Goal: Information Seeking & Learning: Learn about a topic

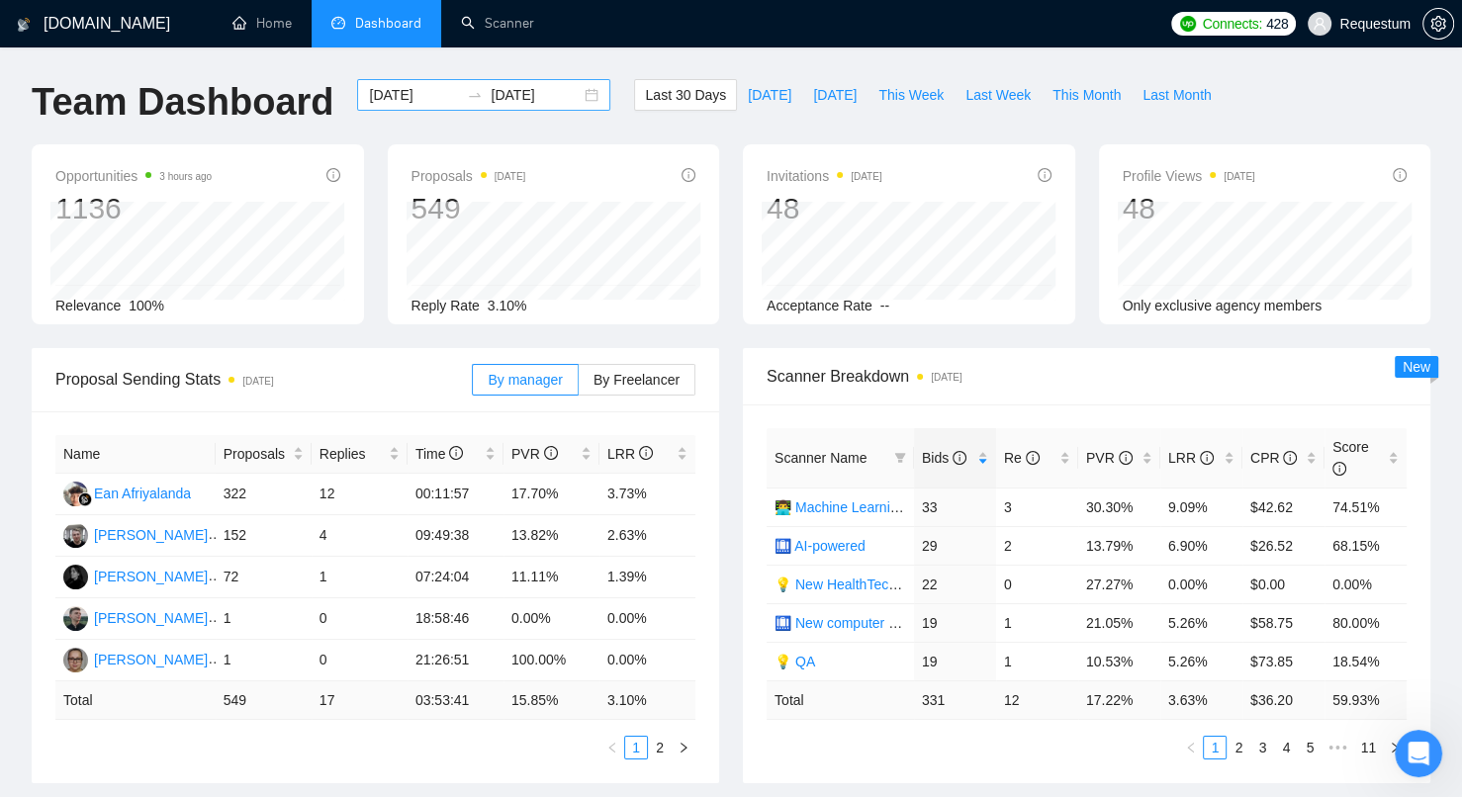
click at [382, 104] on input "2025-08-06" at bounding box center [414, 95] width 90 height 22
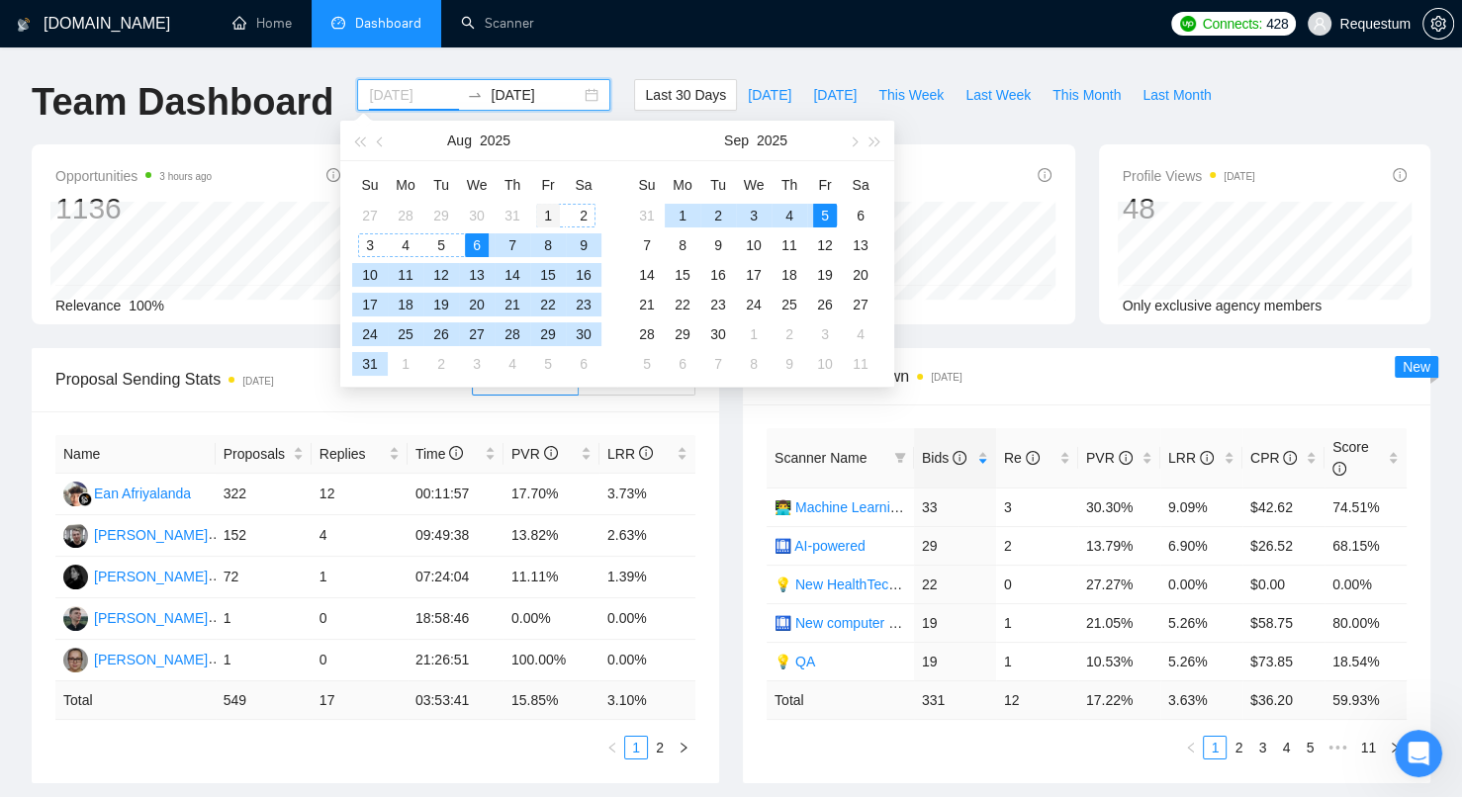
type input "2025-08-01"
click at [547, 216] on div "1" at bounding box center [548, 216] width 24 height 24
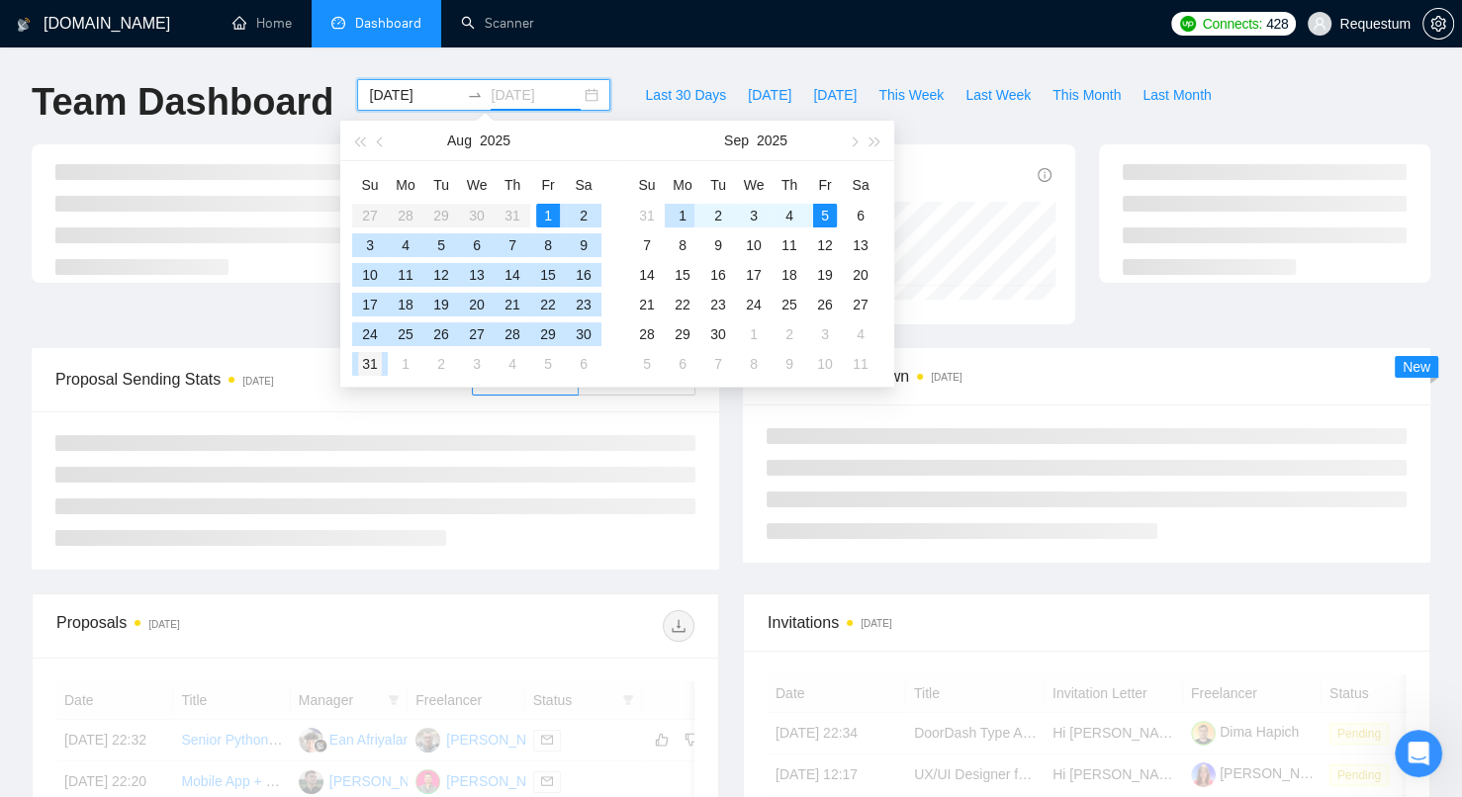
type input "2025-08-31"
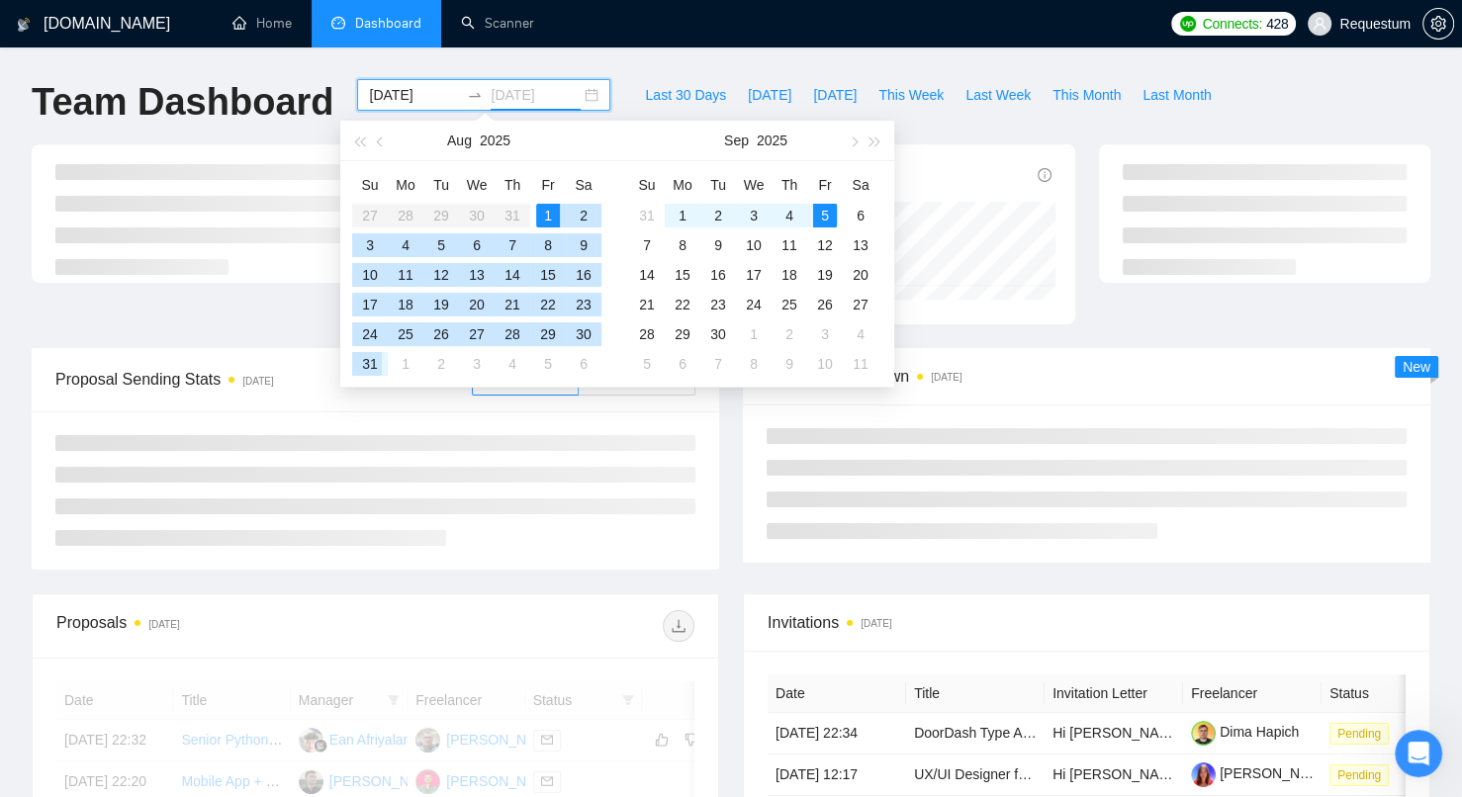
click at [378, 362] on div "31" at bounding box center [370, 364] width 24 height 24
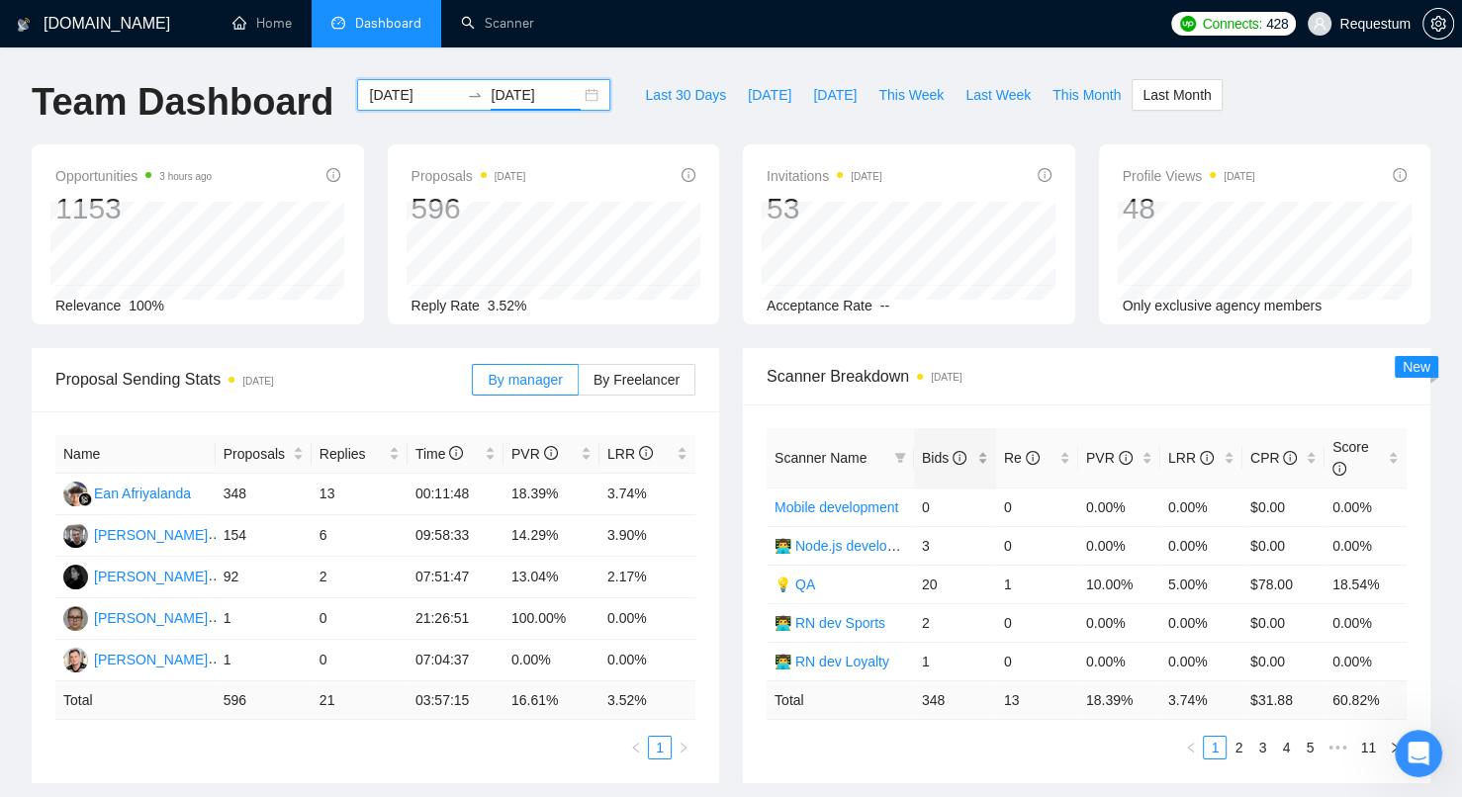
click at [983, 455] on div "Bids" at bounding box center [955, 458] width 66 height 22
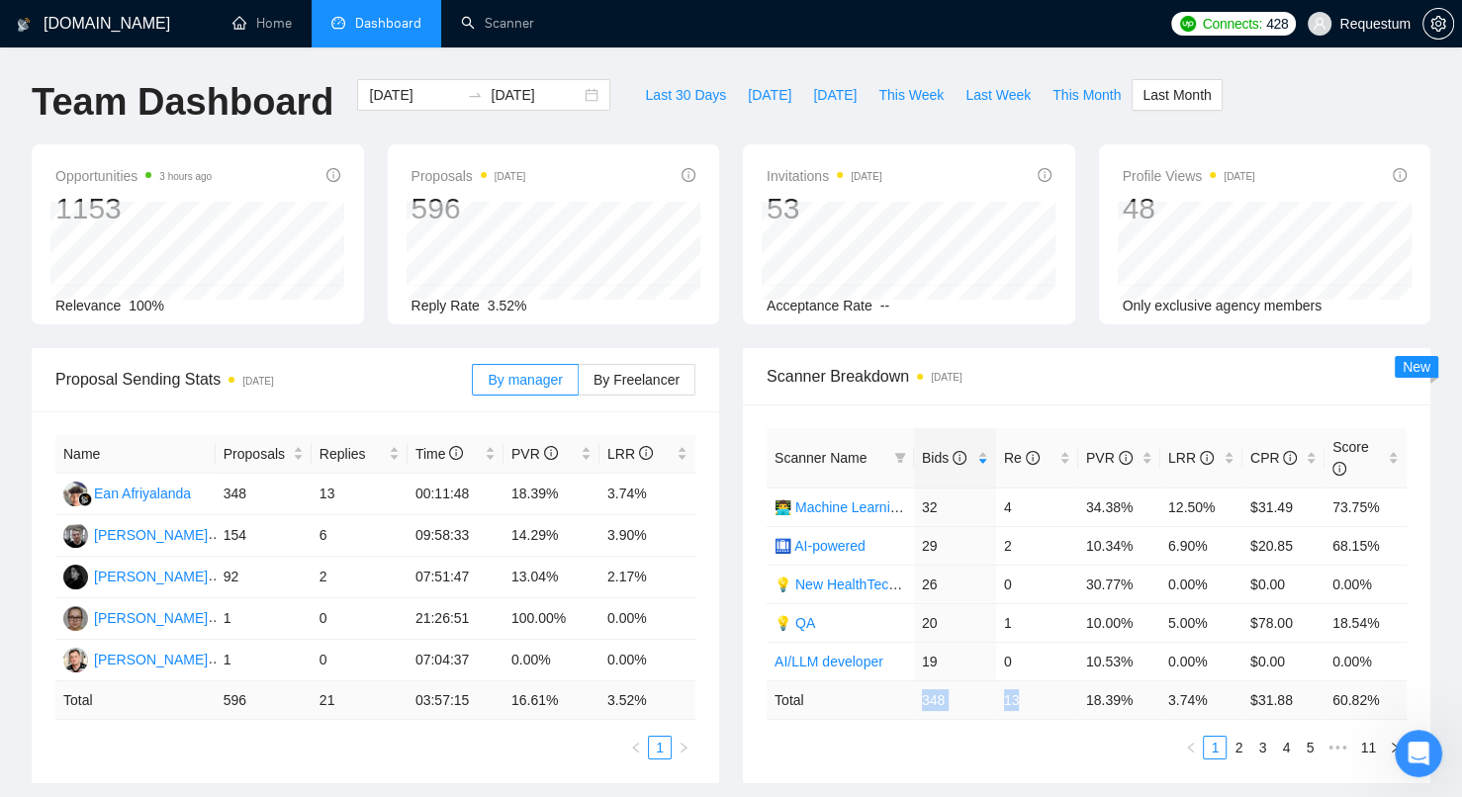
drag, startPoint x: 919, startPoint y: 699, endPoint x: 1029, endPoint y: 696, distance: 109.8
click at [1029, 696] on tr "Total 348 13 18.39 % 3.74 % $ 31.88 60.82 %" at bounding box center [1087, 700] width 640 height 39
copy tr "348 13"
drag, startPoint x: 215, startPoint y: 490, endPoint x: 347, endPoint y: 486, distance: 132.6
click at [347, 486] on tr "Ean Afriyalanda 348 13 00:11:48 18.39% 3.74%" at bounding box center [375, 495] width 640 height 42
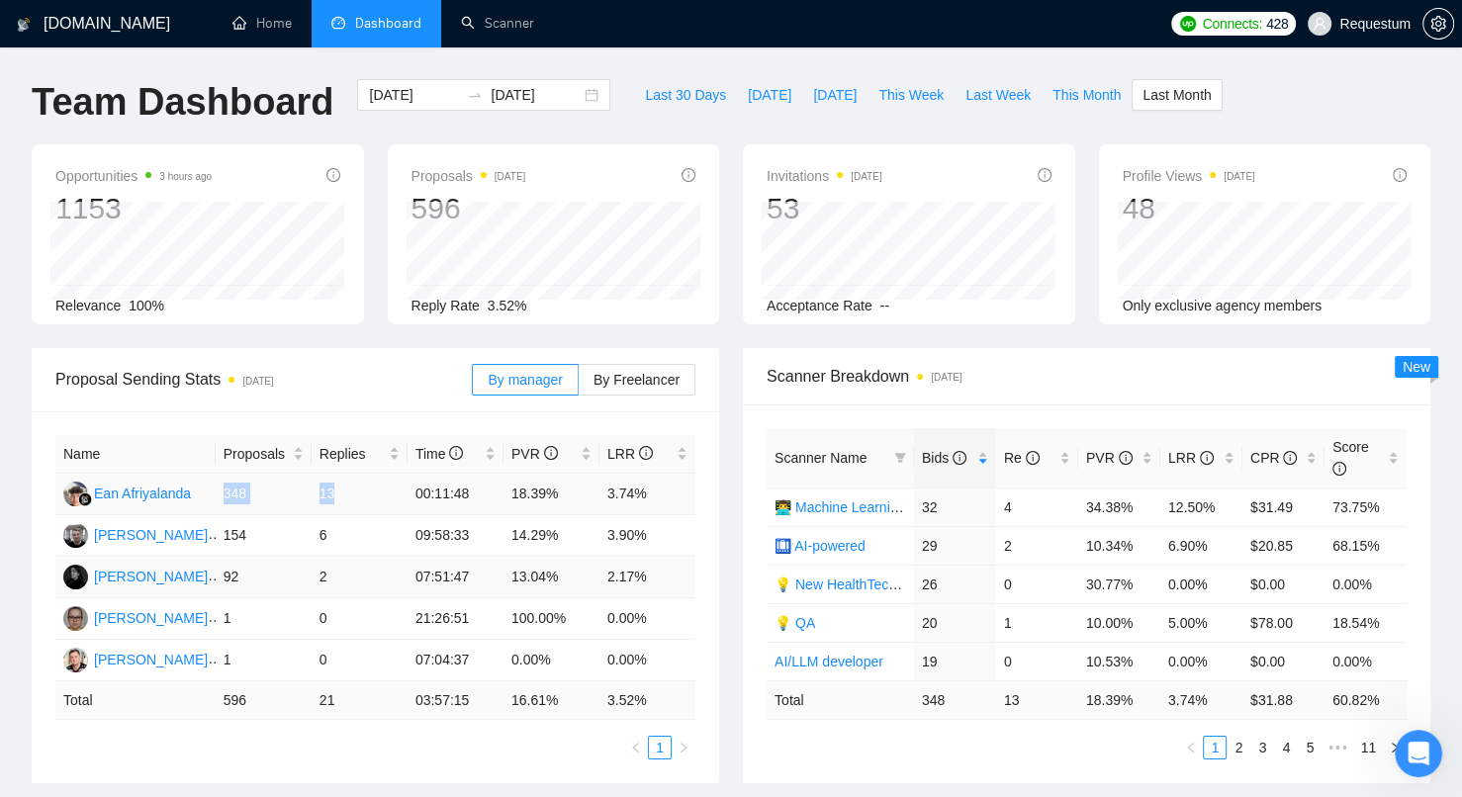
copy tr "348 13"
drag, startPoint x: 500, startPoint y: 492, endPoint x: 650, endPoint y: 493, distance: 150.4
click at [650, 493] on tr "Ean Afriyalanda 348 13 00:11:48 18.39% 3.74%" at bounding box center [375, 495] width 640 height 42
copy tr "18.39% 3.74%"
click at [569, 500] on td "18.39%" at bounding box center [552, 495] width 96 height 42
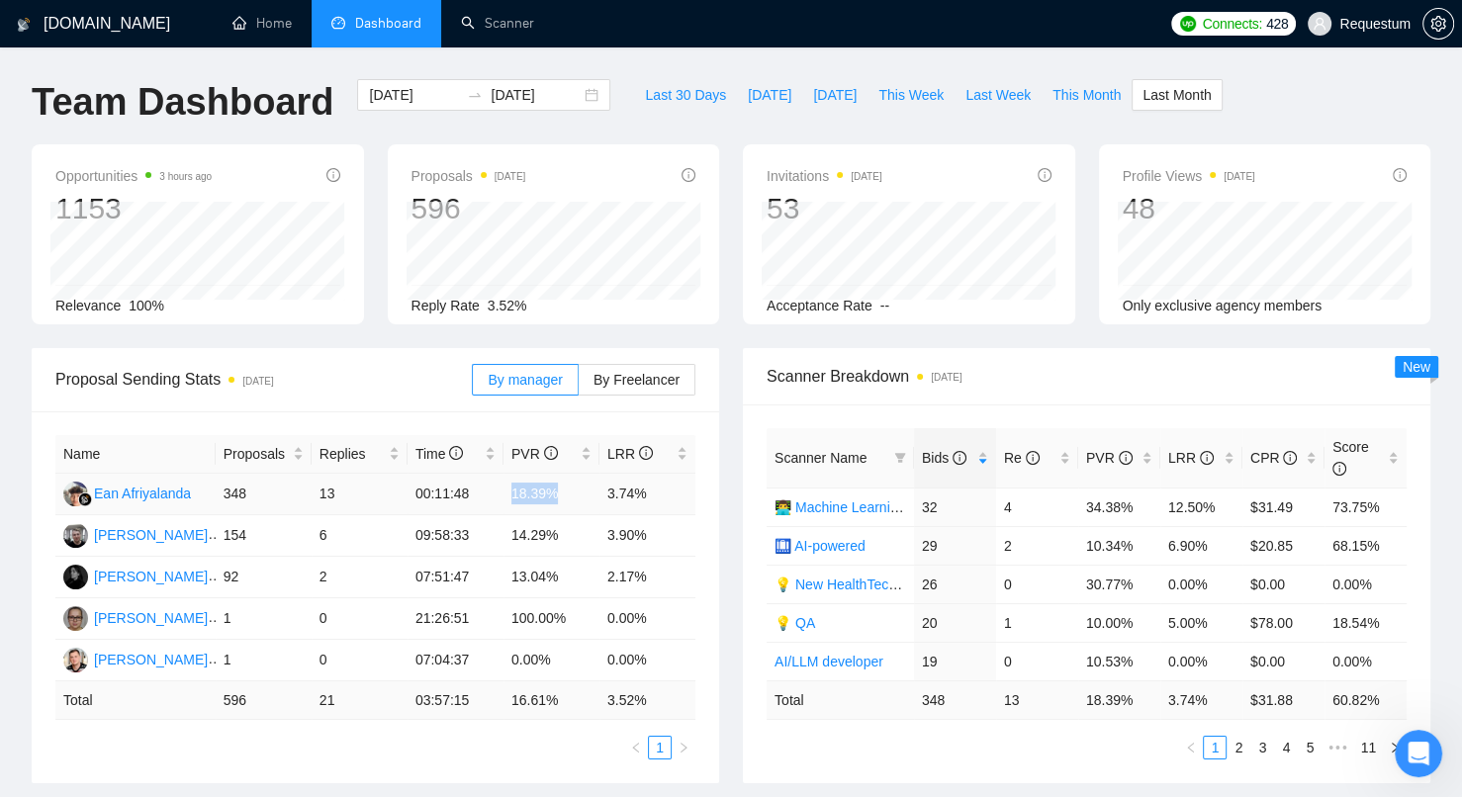
drag, startPoint x: 508, startPoint y: 495, endPoint x: 571, endPoint y: 496, distance: 62.3
click at [571, 496] on td "18.39%" at bounding box center [552, 495] width 96 height 42
copy td "18.39%"
drag, startPoint x: 608, startPoint y: 494, endPoint x: 659, endPoint y: 493, distance: 50.5
click at [659, 493] on td "3.74%" at bounding box center [647, 495] width 96 height 42
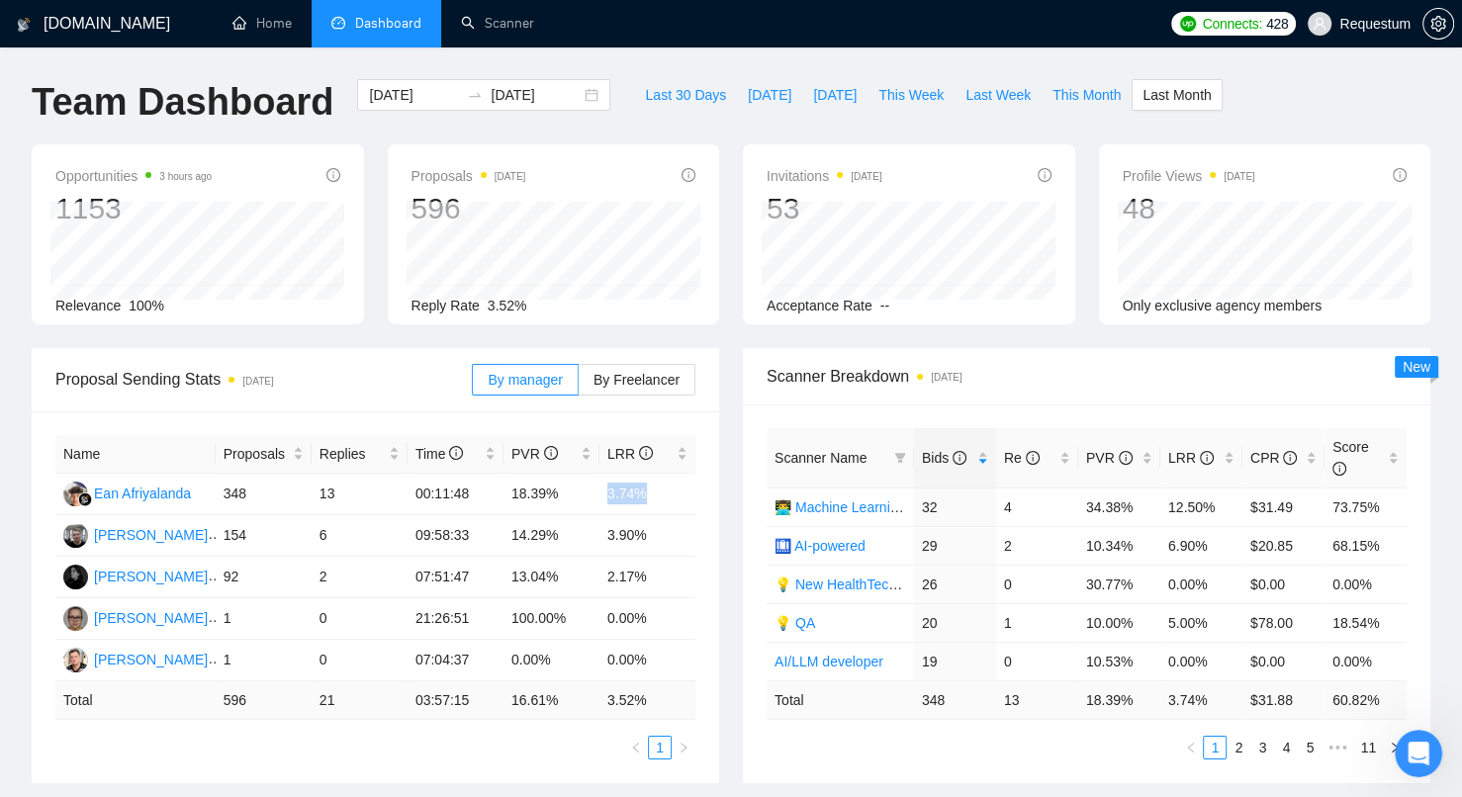
copy td "3.74%"
drag, startPoint x: 922, startPoint y: 507, endPoint x: 1224, endPoint y: 508, distance: 301.7
click at [1224, 508] on tr "👨‍💻 Machine Learning developer 32 4 34.38% 12.50% $31.49 73.75%" at bounding box center [1087, 507] width 640 height 39
copy tr "32 4 34.38% 12.50%"
drag, startPoint x: 920, startPoint y: 543, endPoint x: 1209, endPoint y: 546, distance: 288.9
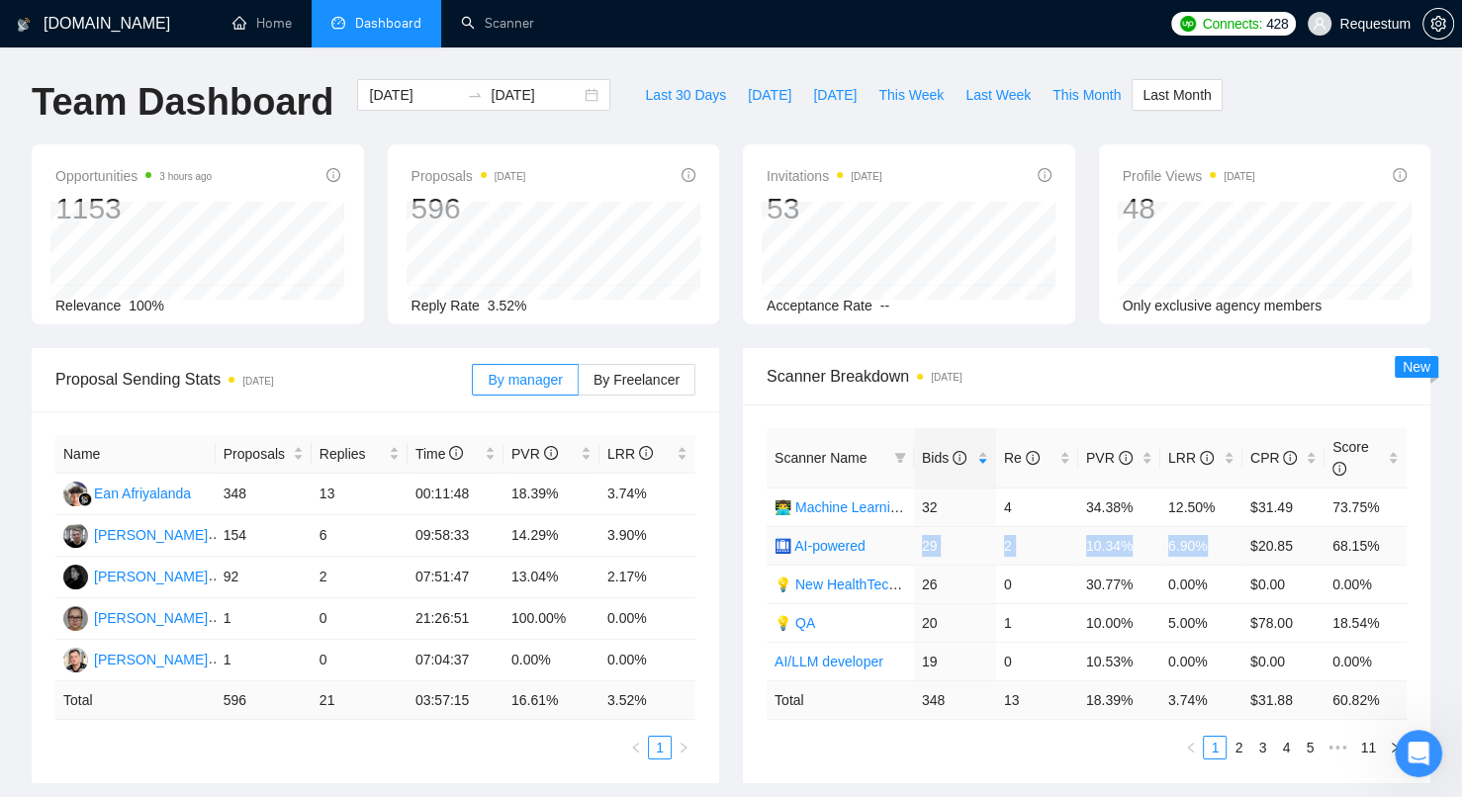
click at [1209, 546] on tr "🛄 AI-powered 29 2 10.34% 6.90% $20.85 68.15%" at bounding box center [1087, 545] width 640 height 39
copy tr "29 2 10.34% 6.90%"
drag, startPoint x: 922, startPoint y: 581, endPoint x: 1212, endPoint y: 580, distance: 289.9
click at [1212, 580] on tr "💡 New HealthTech UI/UX 26 0 30.77% 0.00% $0.00 0.00%" at bounding box center [1087, 584] width 640 height 39
copy tr "26 0 30.77% 0.00%"
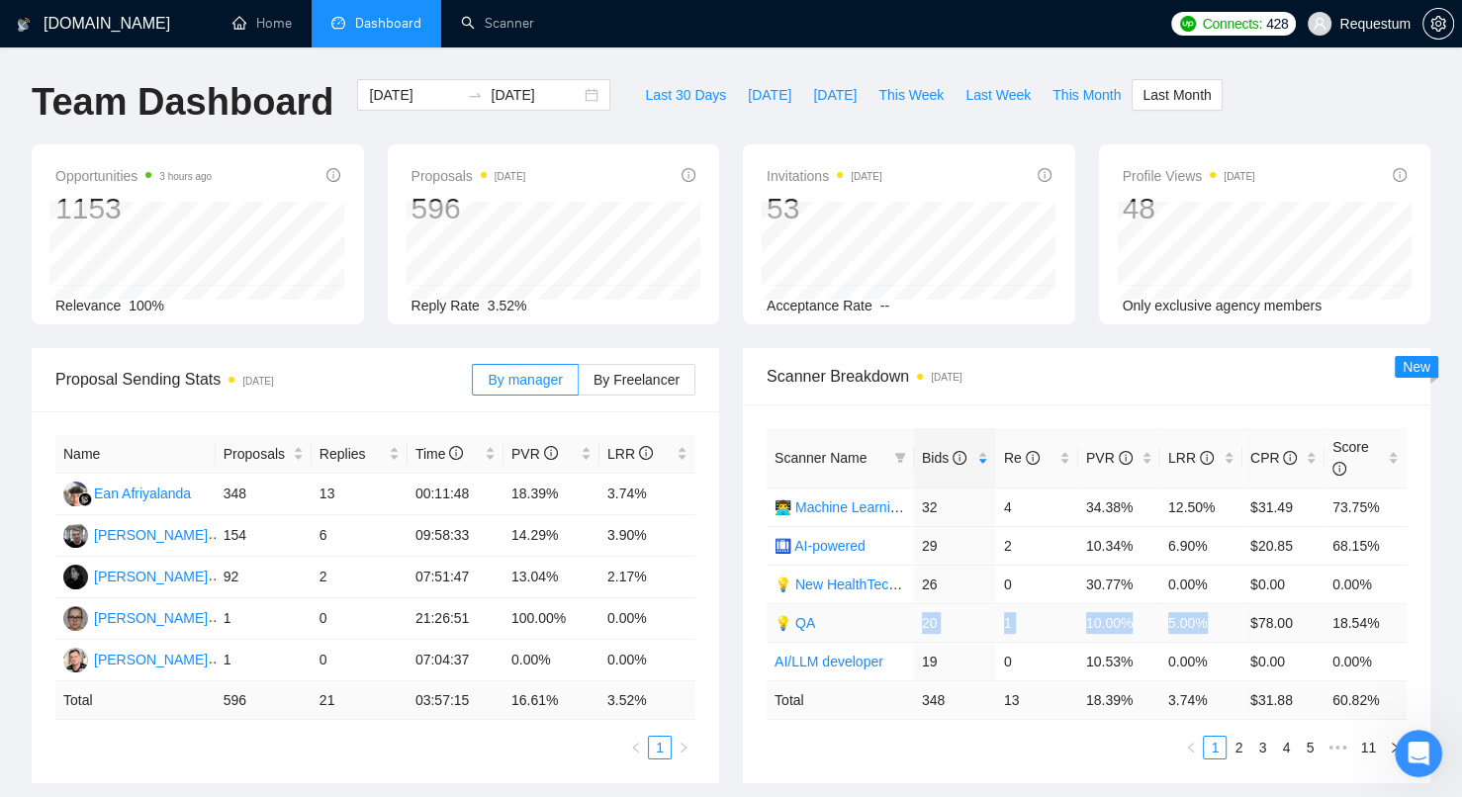
drag, startPoint x: 920, startPoint y: 617, endPoint x: 1217, endPoint y: 616, distance: 296.8
click at [1217, 616] on tr "💡 QA 20 1 10.00% 5.00% $78.00 18.54%" at bounding box center [1087, 622] width 640 height 39
copy tr "20 1 10.00% 5.00%"
drag, startPoint x: 927, startPoint y: 658, endPoint x: 1211, endPoint y: 660, distance: 283.9
click at [1211, 660] on tr "AI/LLM developer 19 0 10.53% 0.00% $0.00 0.00%" at bounding box center [1087, 661] width 640 height 39
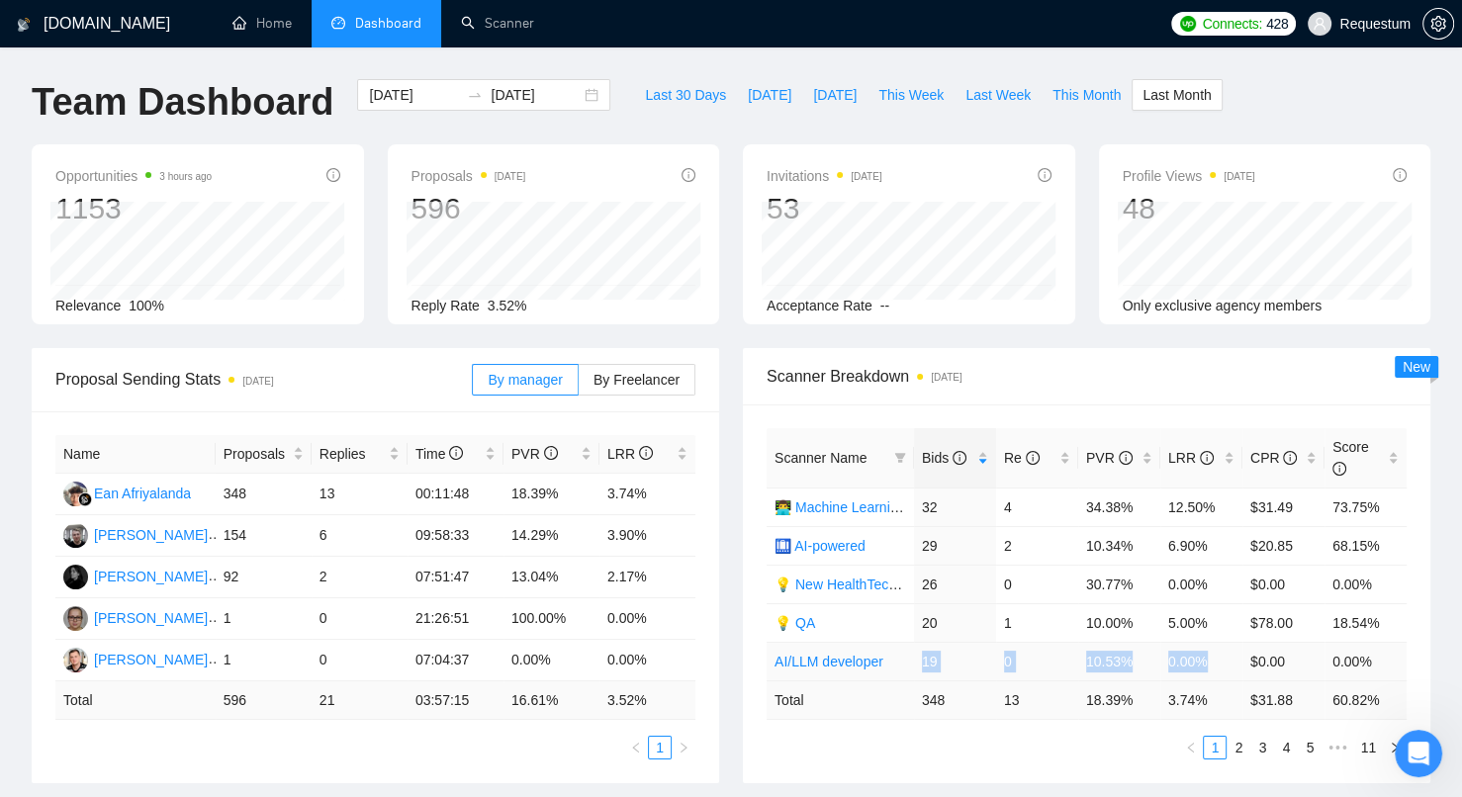
copy tr "19 0 10.53% 0.00%"
click at [1241, 749] on link "2" at bounding box center [1239, 748] width 22 height 22
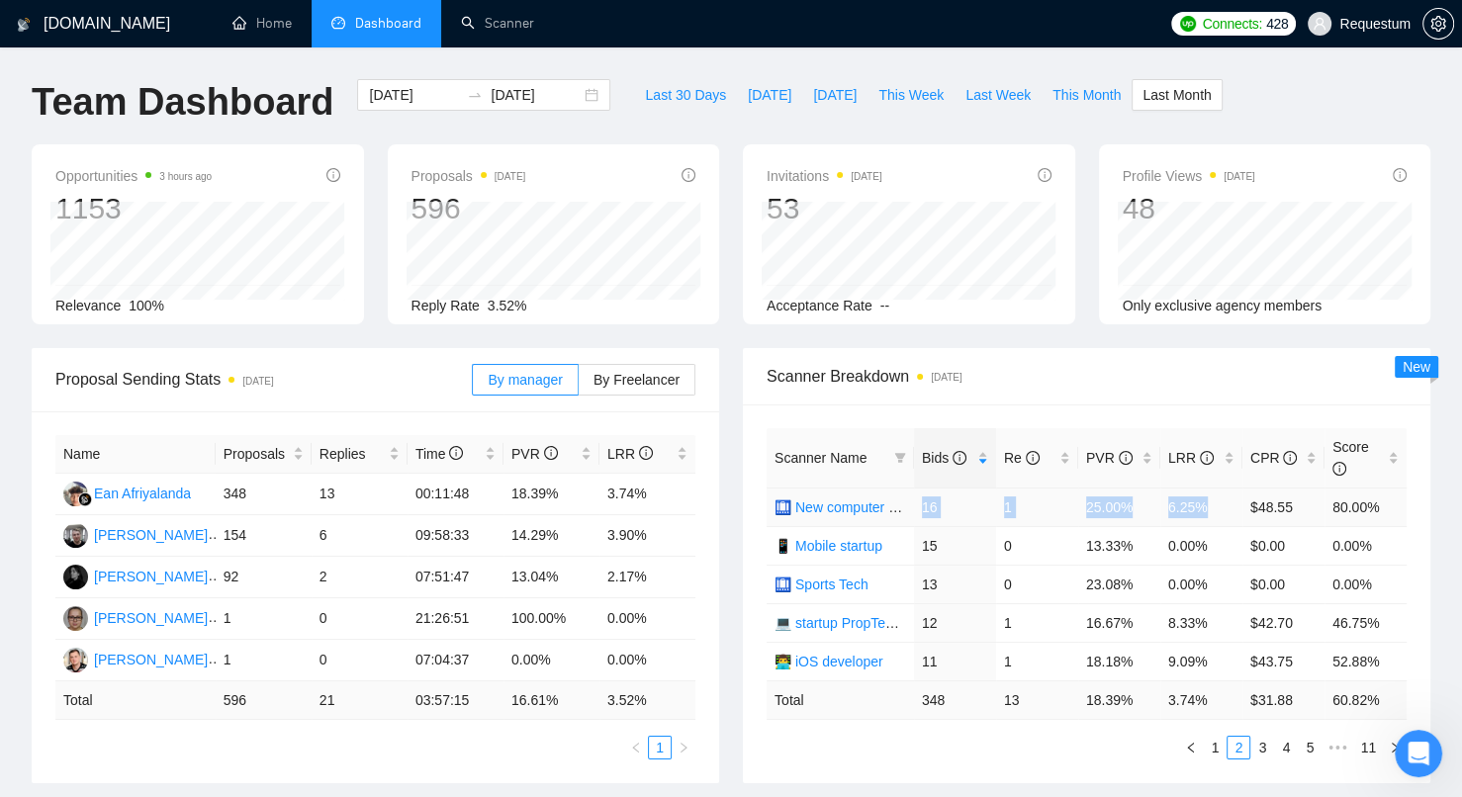
drag, startPoint x: 916, startPoint y: 502, endPoint x: 1211, endPoint y: 511, distance: 295.0
click at [1211, 511] on tr "🛄 New computer vision 16 1 25.00% 6.25% $48.55 80.00%" at bounding box center [1087, 507] width 640 height 39
drag, startPoint x: 916, startPoint y: 545, endPoint x: 1208, endPoint y: 541, distance: 291.9
click at [1208, 541] on tr "📱 Mobile startup 15 0 13.33% 0.00% $0.00 0.00%" at bounding box center [1087, 545] width 640 height 39
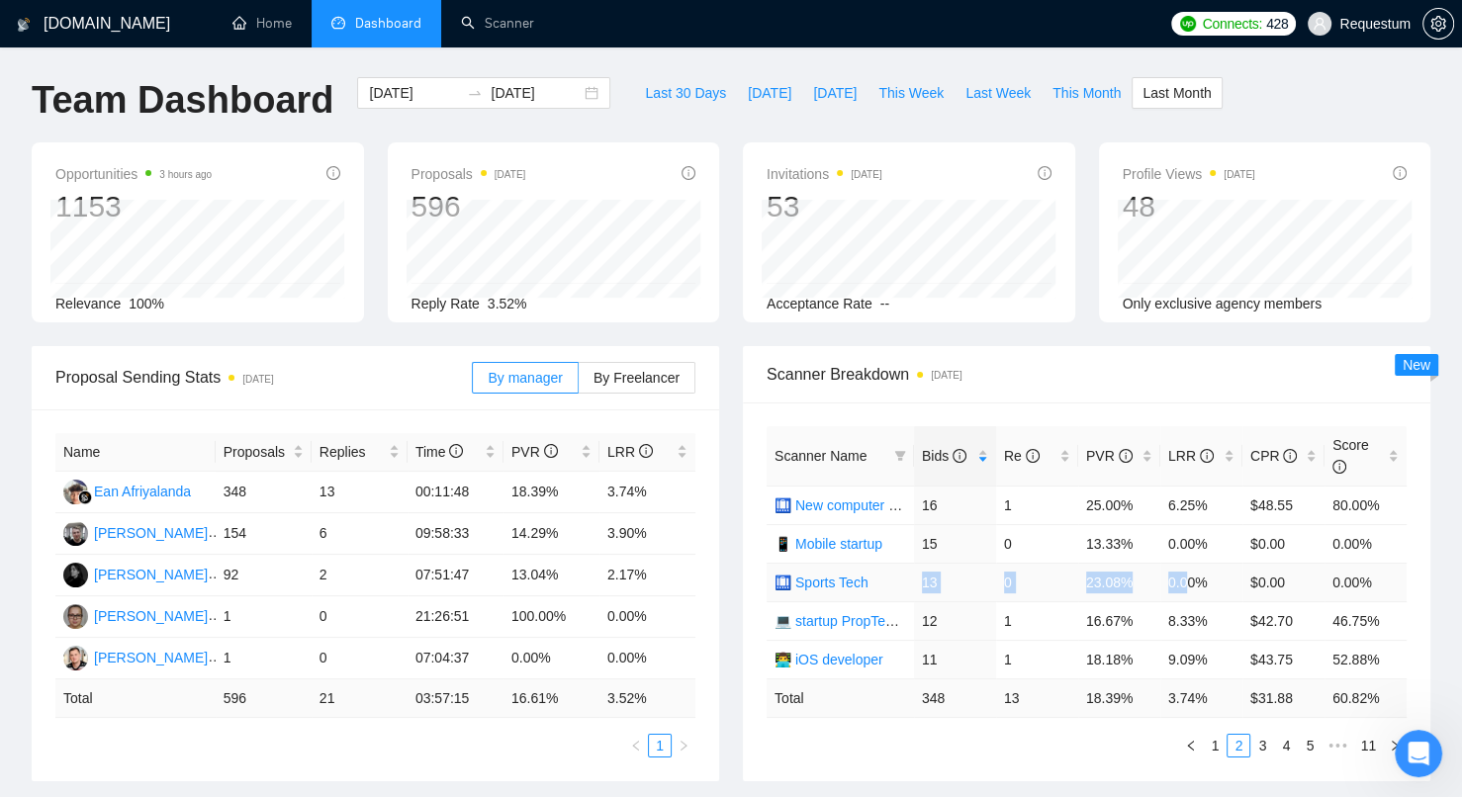
scroll to position [4, 0]
drag, startPoint x: 922, startPoint y: 583, endPoint x: 1214, endPoint y: 580, distance: 291.8
click at [1214, 580] on tr "🛄 Sports Tech 13 0 23.08% 0.00% $0.00 0.00%" at bounding box center [1087, 580] width 640 height 39
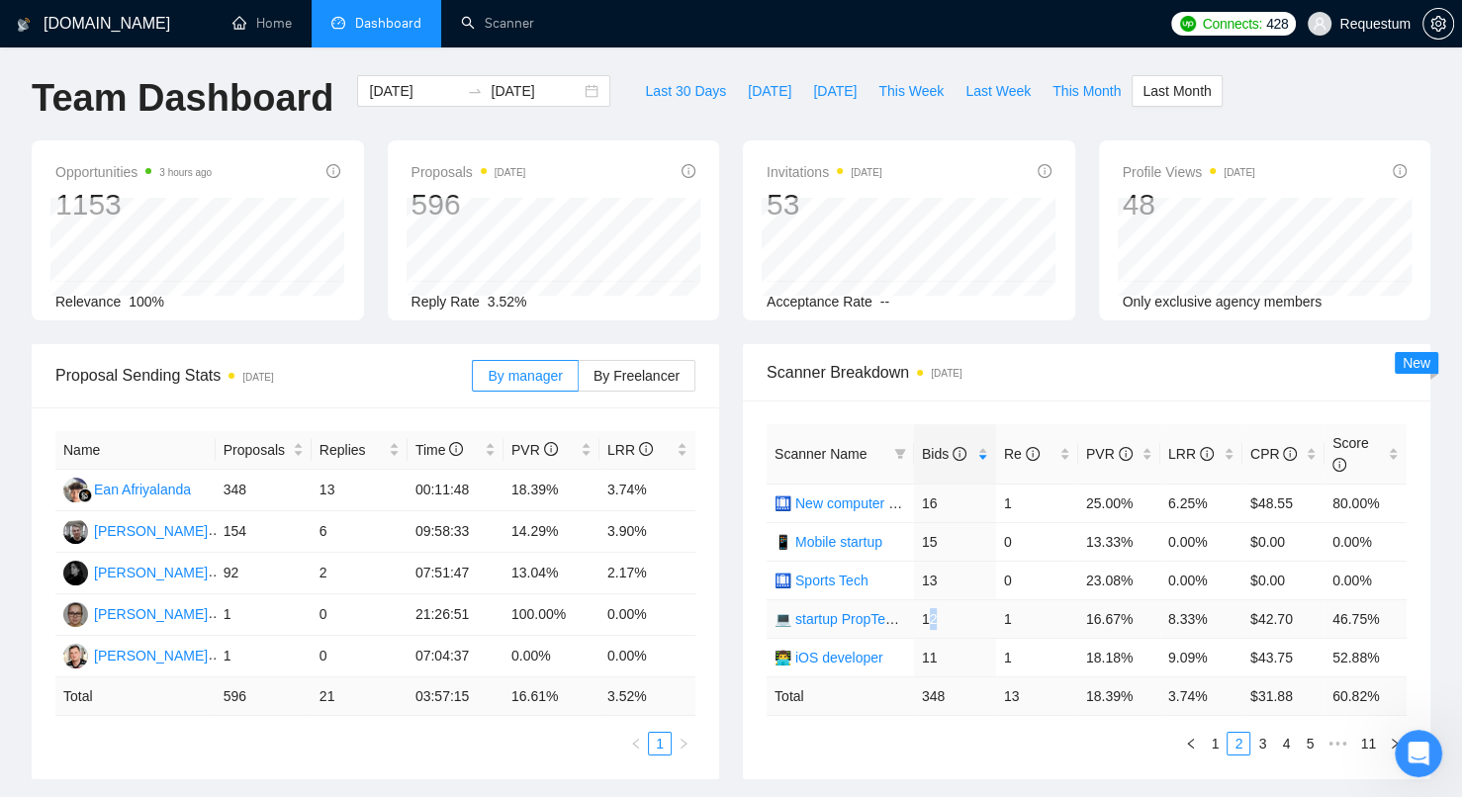
drag, startPoint x: 927, startPoint y: 612, endPoint x: 989, endPoint y: 613, distance: 62.3
click at [989, 613] on td "12" at bounding box center [955, 618] width 82 height 39
click at [946, 612] on td "12" at bounding box center [955, 618] width 82 height 39
drag, startPoint x: 925, startPoint y: 618, endPoint x: 1210, endPoint y: 613, distance: 284.9
click at [1210, 613] on tr "💻 startup PropTech+CRM+Construction 12 1 16.67% 8.33% $42.70 46.75%" at bounding box center [1087, 618] width 640 height 39
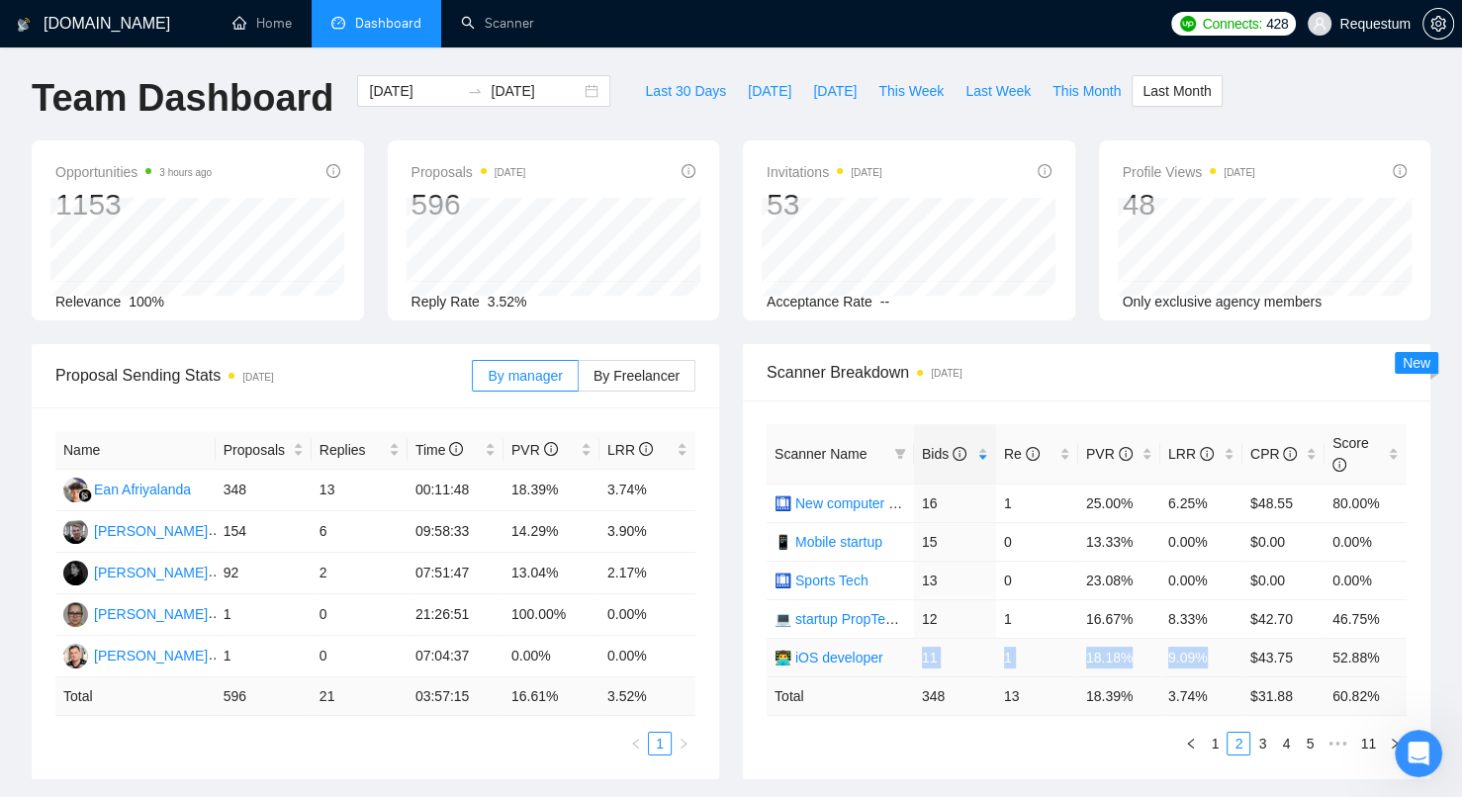
drag, startPoint x: 919, startPoint y: 655, endPoint x: 1213, endPoint y: 657, distance: 293.8
click at [1213, 657] on tr "👨‍💻 iOS developer 11 1 18.18% 9.09% $43.75 52.88%" at bounding box center [1087, 657] width 640 height 39
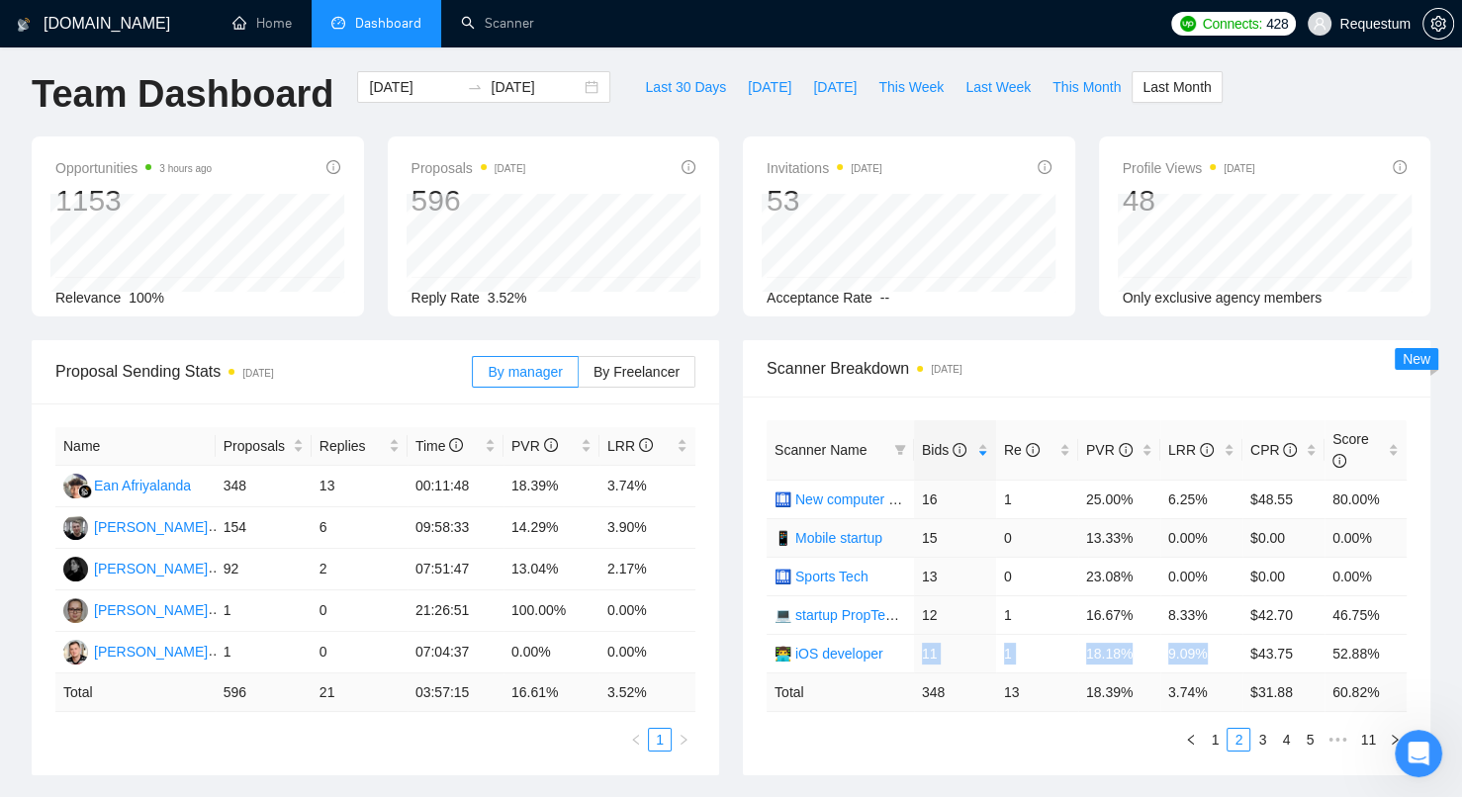
scroll to position [8, 0]
click at [1264, 734] on link "3" at bounding box center [1262, 740] width 22 height 22
drag, startPoint x: 924, startPoint y: 500, endPoint x: 1208, endPoint y: 508, distance: 284.1
click at [1208, 508] on tr "👨‍💻 Angular developer 10 0 20.00% 0.00% $0.00 0.00%" at bounding box center [1087, 499] width 640 height 39
drag, startPoint x: 921, startPoint y: 536, endPoint x: 1214, endPoint y: 537, distance: 292.8
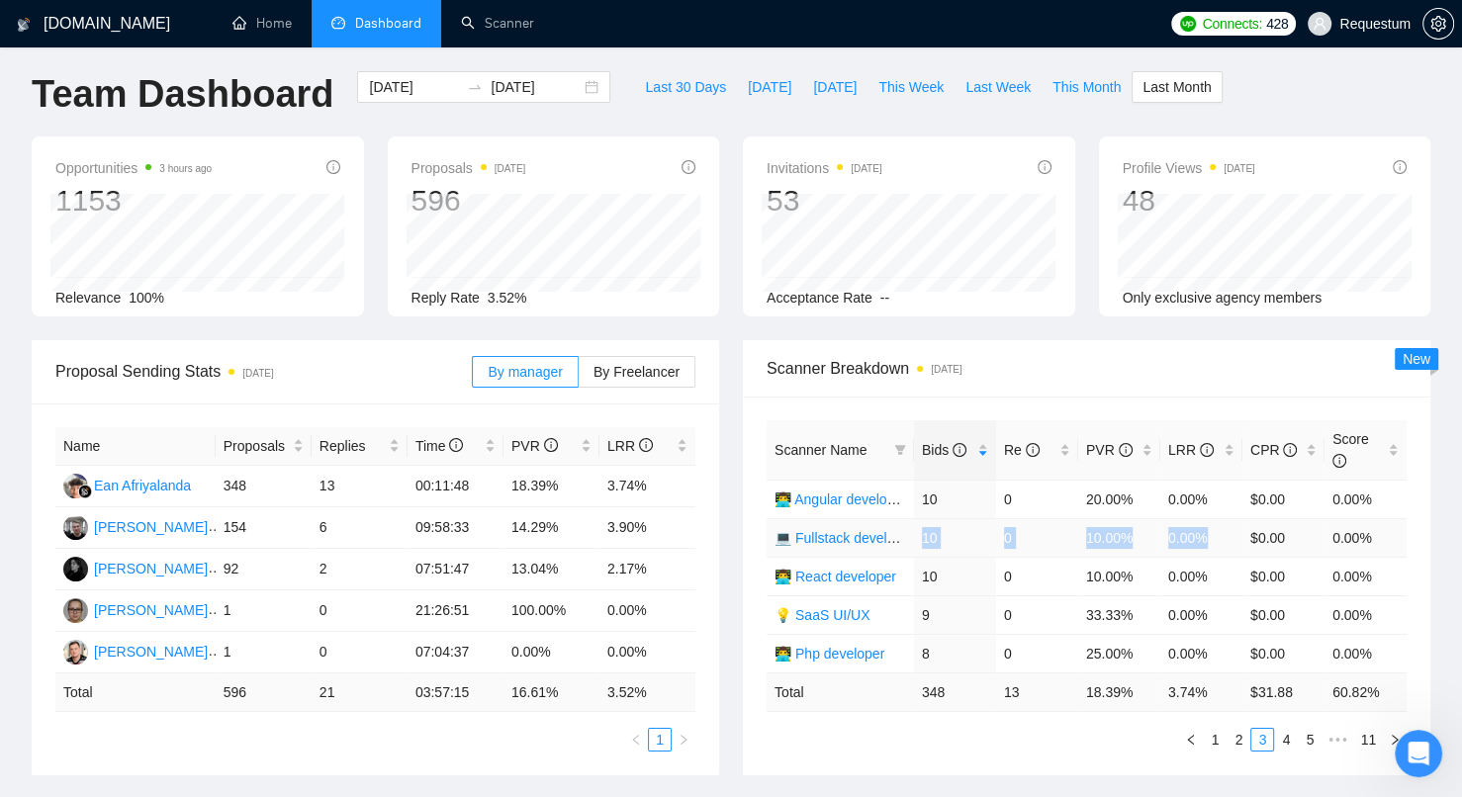
click at [1214, 537] on tr "💻 Fullstack development 10 0 10.00% 0.00% $0.00 0.00%" at bounding box center [1087, 537] width 640 height 39
drag, startPoint x: 922, startPoint y: 572, endPoint x: 1208, endPoint y: 567, distance: 285.9
click at [1208, 567] on tr "👨‍💻 React developer 10 0 10.00% 0.00% $0.00 0.00%" at bounding box center [1087, 576] width 640 height 39
drag, startPoint x: 915, startPoint y: 607, endPoint x: 1208, endPoint y: 611, distance: 292.8
click at [1208, 611] on tr "💡 SaaS UI/UX 9 0 33.33% 0.00% $0.00 0.00%" at bounding box center [1087, 615] width 640 height 39
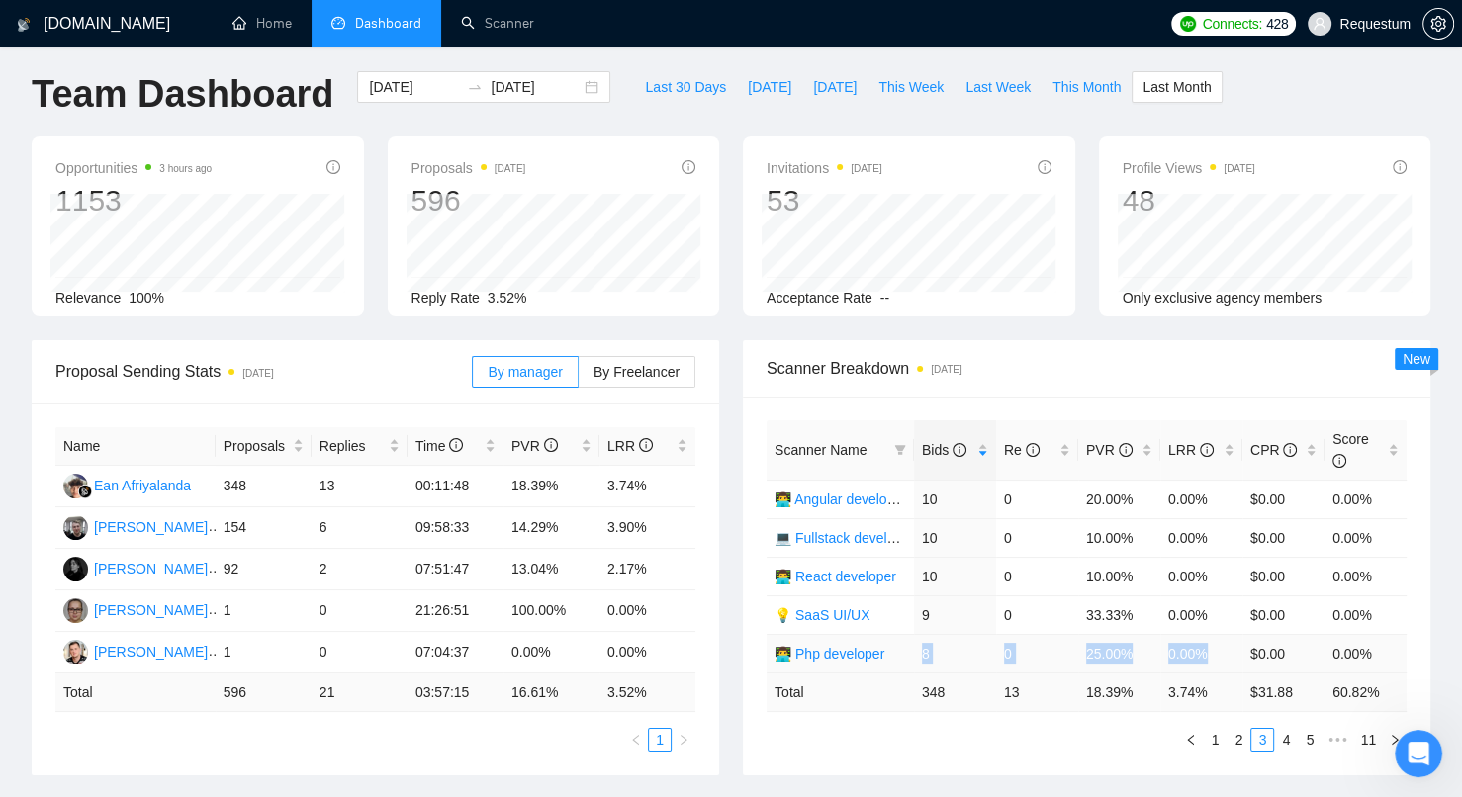
drag, startPoint x: 920, startPoint y: 647, endPoint x: 1207, endPoint y: 640, distance: 287.0
click at [1207, 640] on tr "👨‍💻 Php developer 8 0 25.00% 0.00% $0.00 0.00%" at bounding box center [1087, 653] width 640 height 39
click at [1288, 734] on link "4" at bounding box center [1286, 740] width 22 height 22
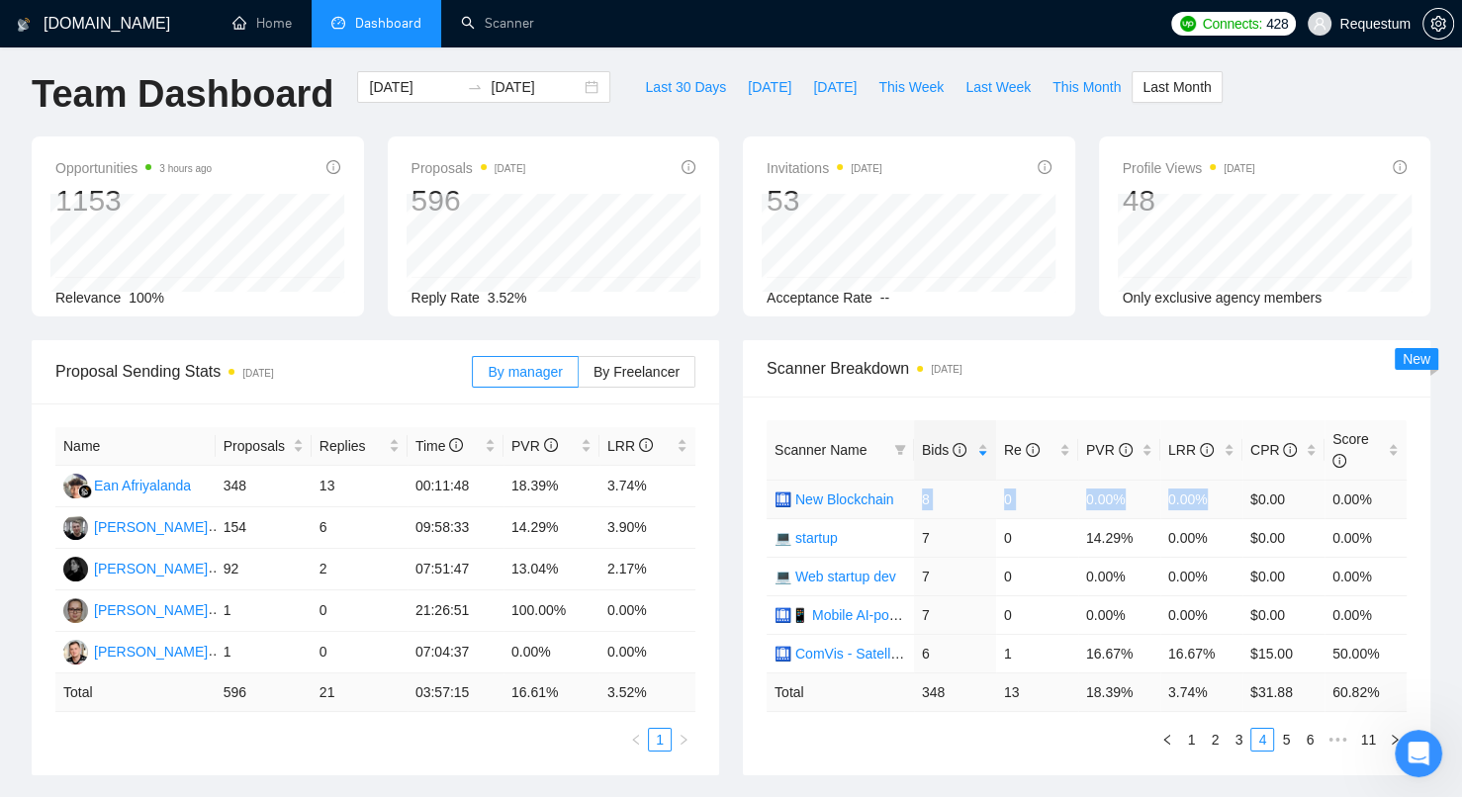
drag, startPoint x: 920, startPoint y: 500, endPoint x: 1209, endPoint y: 500, distance: 288.9
click at [1209, 500] on tr "🛄 New Blockchain 8 0 0.00% 0.00% $0.00 0.00%" at bounding box center [1087, 499] width 640 height 39
drag, startPoint x: 922, startPoint y: 534, endPoint x: 1212, endPoint y: 531, distance: 289.9
click at [1212, 531] on tr "💻 startup 7 0 14.29% 0.00% $0.00 0.00%" at bounding box center [1087, 537] width 640 height 39
drag, startPoint x: 921, startPoint y: 577, endPoint x: 1212, endPoint y: 575, distance: 290.8
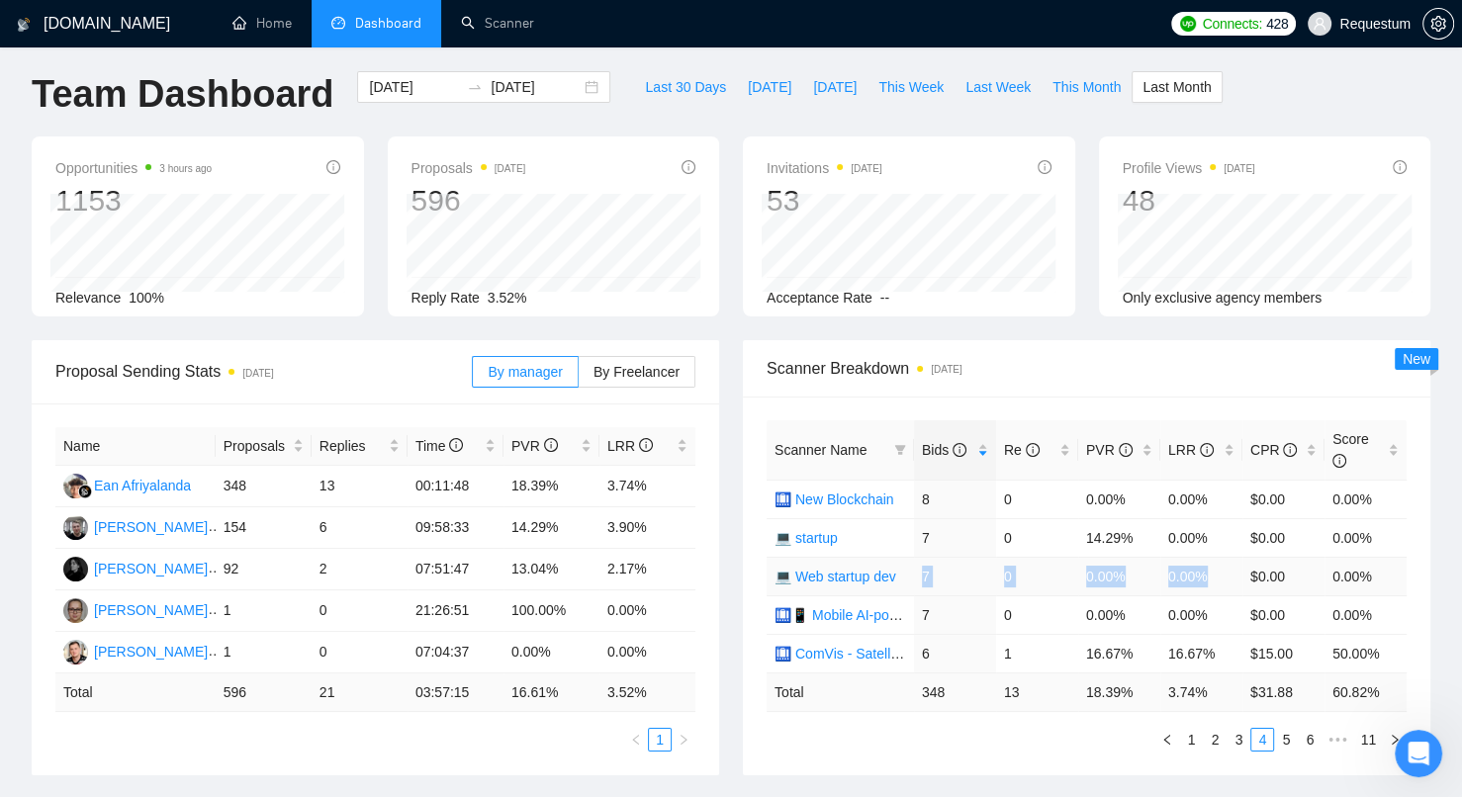
click at [1212, 575] on tr "💻 Web startup dev 7 0 0.00% 0.00% $0.00 0.00%" at bounding box center [1087, 576] width 640 height 39
drag, startPoint x: 921, startPoint y: 612, endPoint x: 1209, endPoint y: 608, distance: 287.9
click at [1209, 608] on tr "🛄📱 Mobile AI-powered 7 0 0.00% 0.00% $0.00 0.00%" at bounding box center [1087, 615] width 640 height 39
drag, startPoint x: 930, startPoint y: 650, endPoint x: 1216, endPoint y: 649, distance: 285.9
click at [1217, 648] on tr "🛄 ComVis - Satellite Imagery Analysis 6 1 16.67% 16.67% $15.00 50.00%" at bounding box center [1087, 653] width 640 height 39
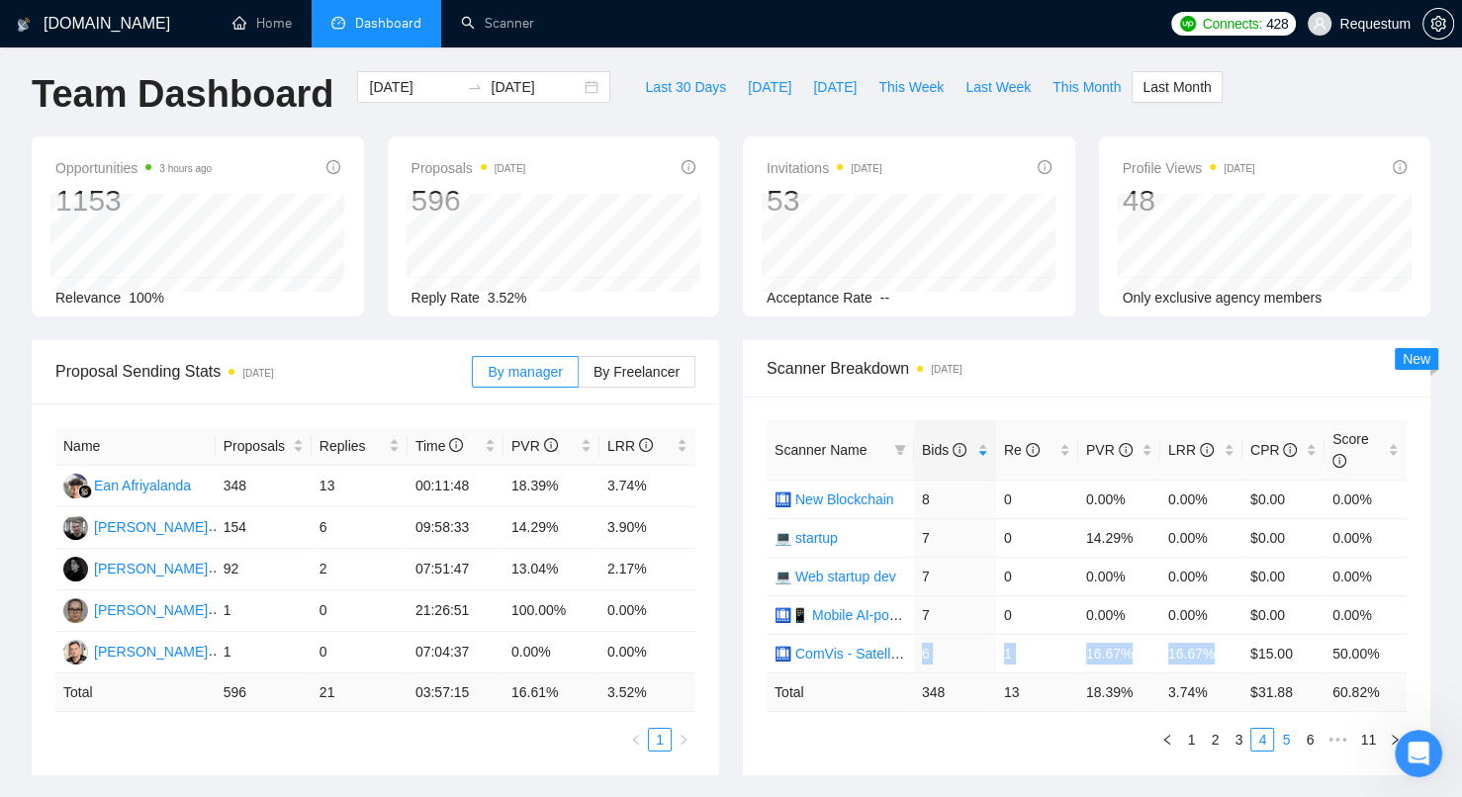
click at [1290, 730] on link "5" at bounding box center [1286, 740] width 22 height 22
drag, startPoint x: 921, startPoint y: 495, endPoint x: 1210, endPoint y: 489, distance: 288.9
click at [1210, 489] on tr "👨‍💻 FS NodeReact 6 0 0.00% 0.00% $0.00 0.00%" at bounding box center [1087, 499] width 640 height 39
drag, startPoint x: 926, startPoint y: 533, endPoint x: 1193, endPoint y: 535, distance: 267.1
click at [1194, 535] on tr "👨‍💻 Node.js developer v2 6 0 0.00% 0.00% $0.00 0.00%" at bounding box center [1087, 537] width 640 height 39
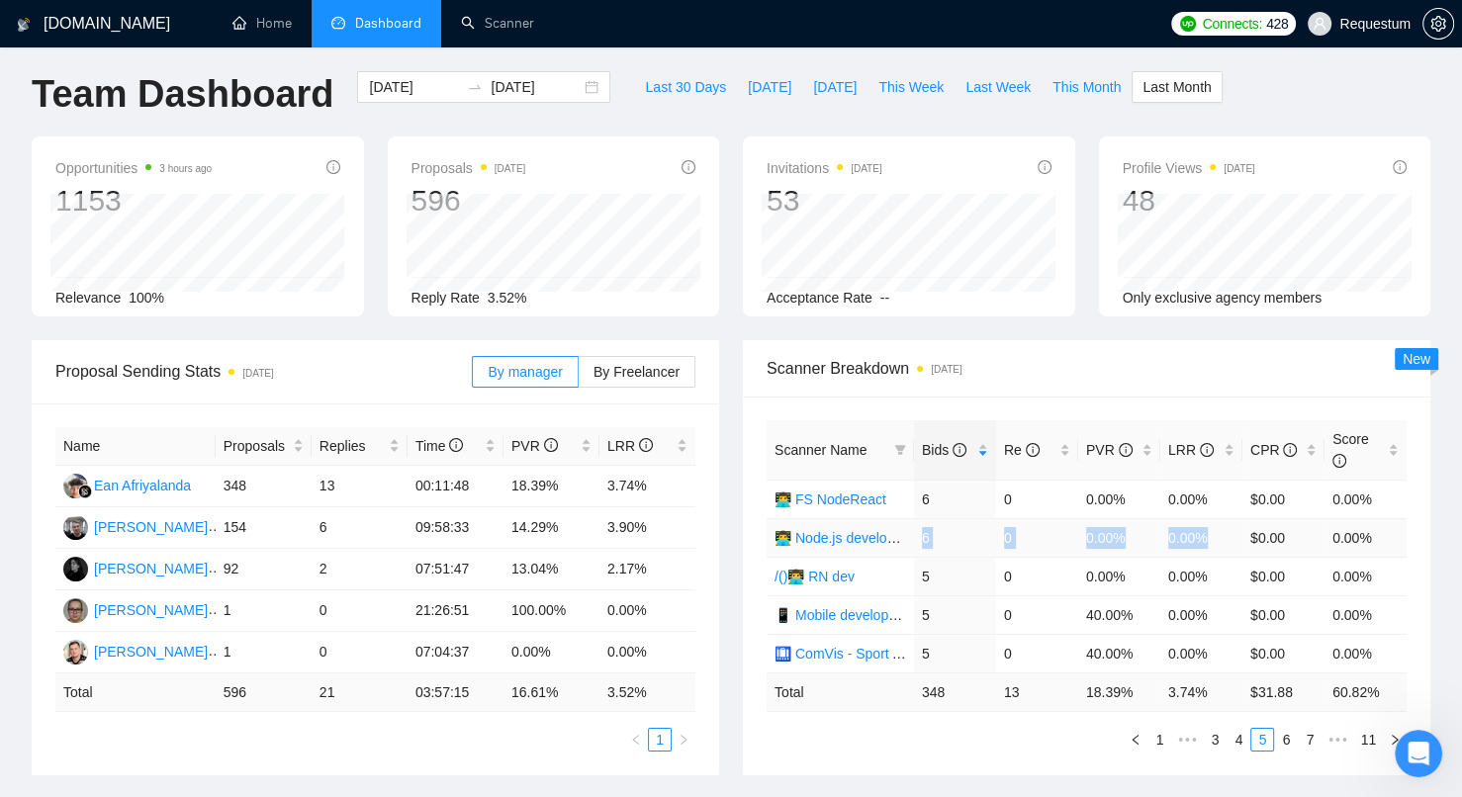
drag, startPoint x: 922, startPoint y: 535, endPoint x: 1208, endPoint y: 529, distance: 286.0
click at [1208, 529] on tr "👨‍💻 Node.js developer v2 6 0 0.00% 0.00% $0.00 0.00%" at bounding box center [1087, 537] width 640 height 39
drag, startPoint x: 923, startPoint y: 574, endPoint x: 1206, endPoint y: 567, distance: 283.0
click at [1206, 567] on tr "/()👨‍💻 RN dev 5 0 0.00% 0.00% $0.00 0.00%" at bounding box center [1087, 576] width 640 height 39
drag, startPoint x: 922, startPoint y: 614, endPoint x: 1208, endPoint y: 605, distance: 286.0
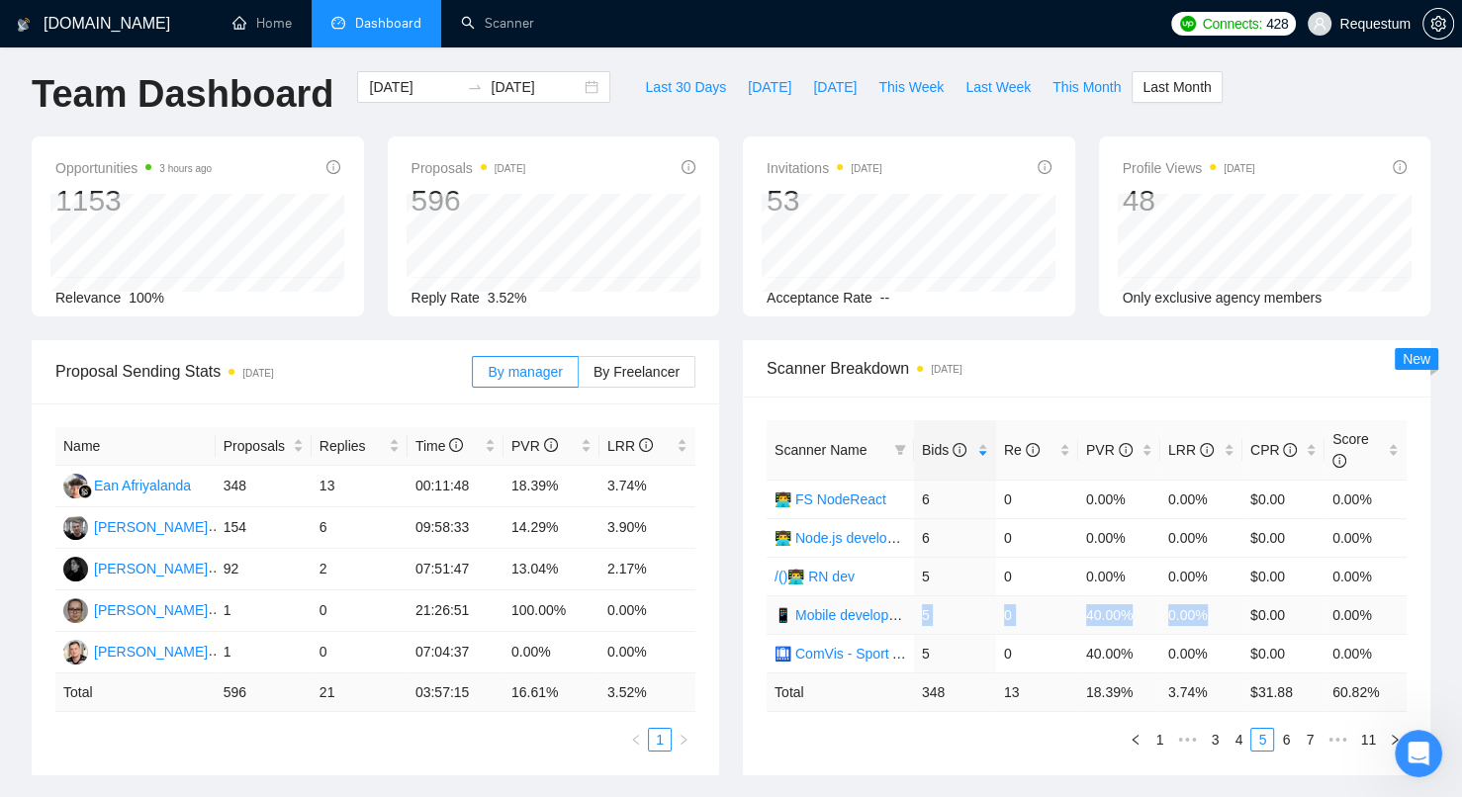
click at [1208, 605] on tr "📱 Mobile development 5 0 40.00% 0.00% $0.00 0.00%" at bounding box center [1087, 615] width 640 height 39
drag, startPoint x: 923, startPoint y: 647, endPoint x: 1209, endPoint y: 648, distance: 285.9
click at [1209, 648] on tr "🛄 ComVis - Sport Analysis 5 0 40.00% 0.00% $0.00 0.00%" at bounding box center [1087, 653] width 640 height 39
click at [1290, 733] on link "6" at bounding box center [1286, 740] width 22 height 22
drag, startPoint x: 923, startPoint y: 501, endPoint x: 1209, endPoint y: 499, distance: 285.9
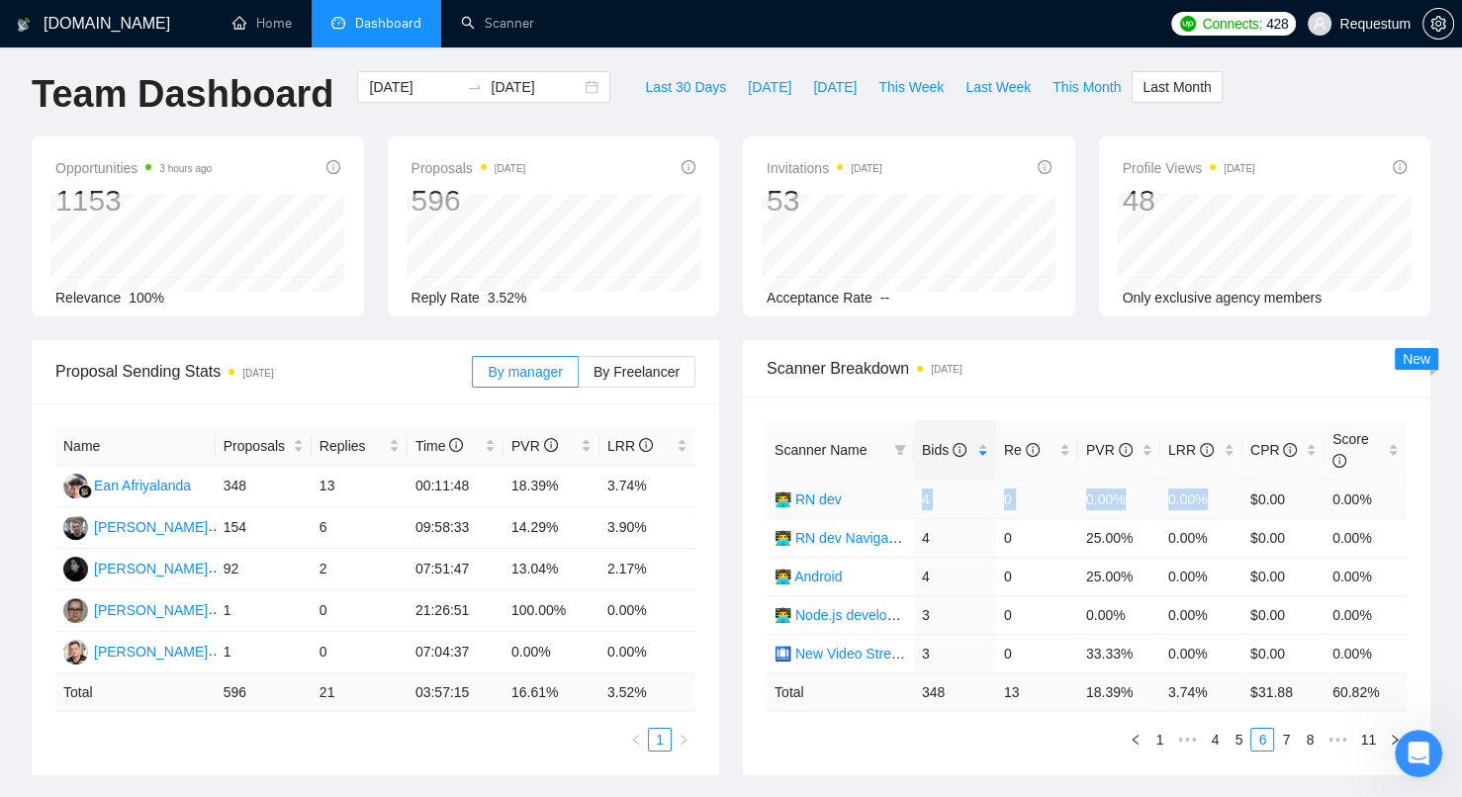
click at [1209, 499] on tr "👨‍💻 RN dev 4 0 0.00% 0.00% $0.00 0.00%" at bounding box center [1087, 499] width 640 height 39
drag, startPoint x: 921, startPoint y: 537, endPoint x: 1213, endPoint y: 539, distance: 291.8
click at [1213, 539] on tr "👨‍💻 RN dev Navigation 4 0 25.00% 0.00% $0.00 0.00%" at bounding box center [1087, 537] width 640 height 39
drag, startPoint x: 924, startPoint y: 575, endPoint x: 1211, endPoint y: 575, distance: 286.9
click at [1211, 575] on tr "👨‍💻 Android 4 0 25.00% 0.00% $0.00 0.00%" at bounding box center [1087, 576] width 640 height 39
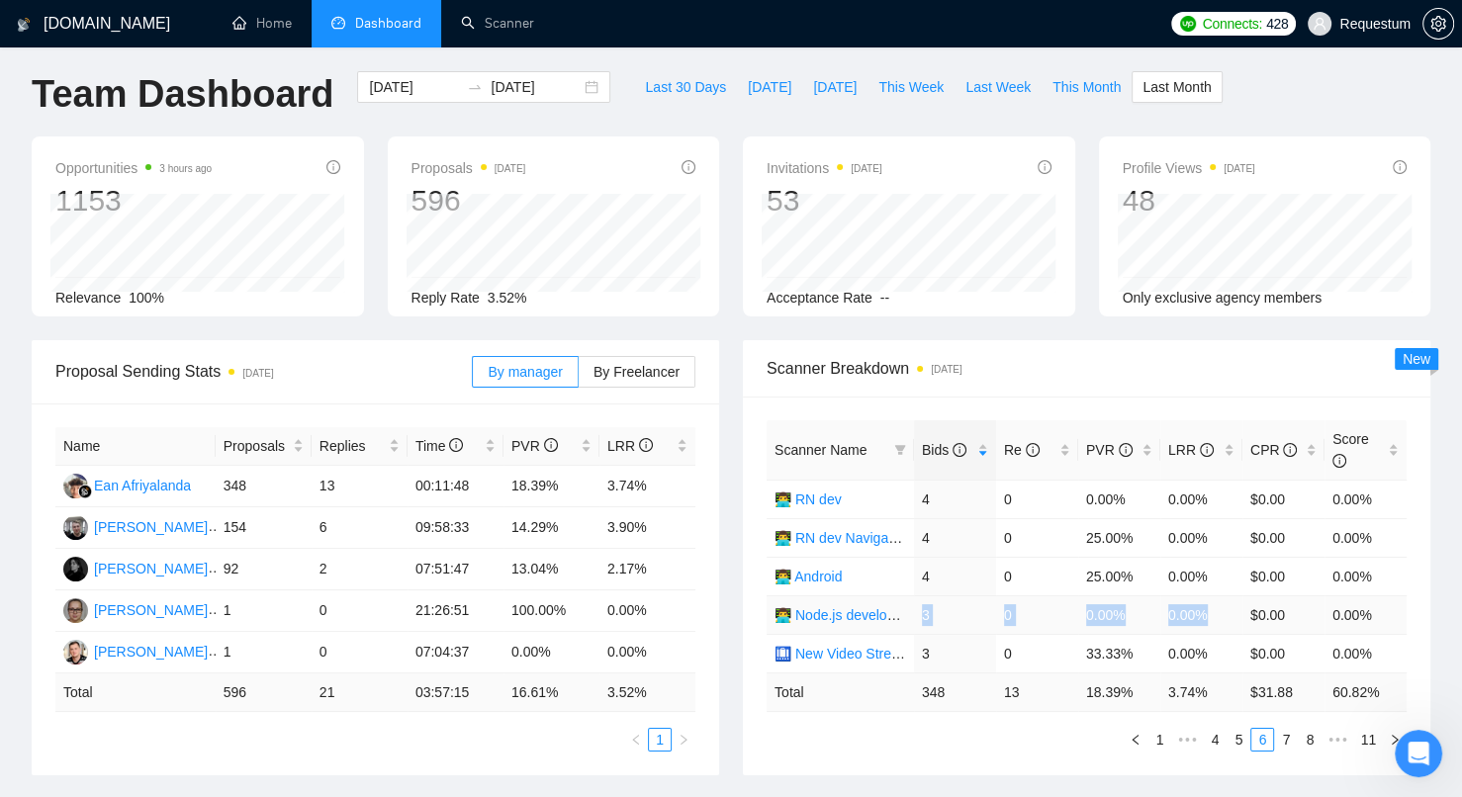
drag, startPoint x: 923, startPoint y: 612, endPoint x: 1207, endPoint y: 610, distance: 283.9
click at [1209, 609] on tr "👨‍💻 Node.js developer 3 0 0.00% 0.00% $0.00 0.00%" at bounding box center [1087, 615] width 640 height 39
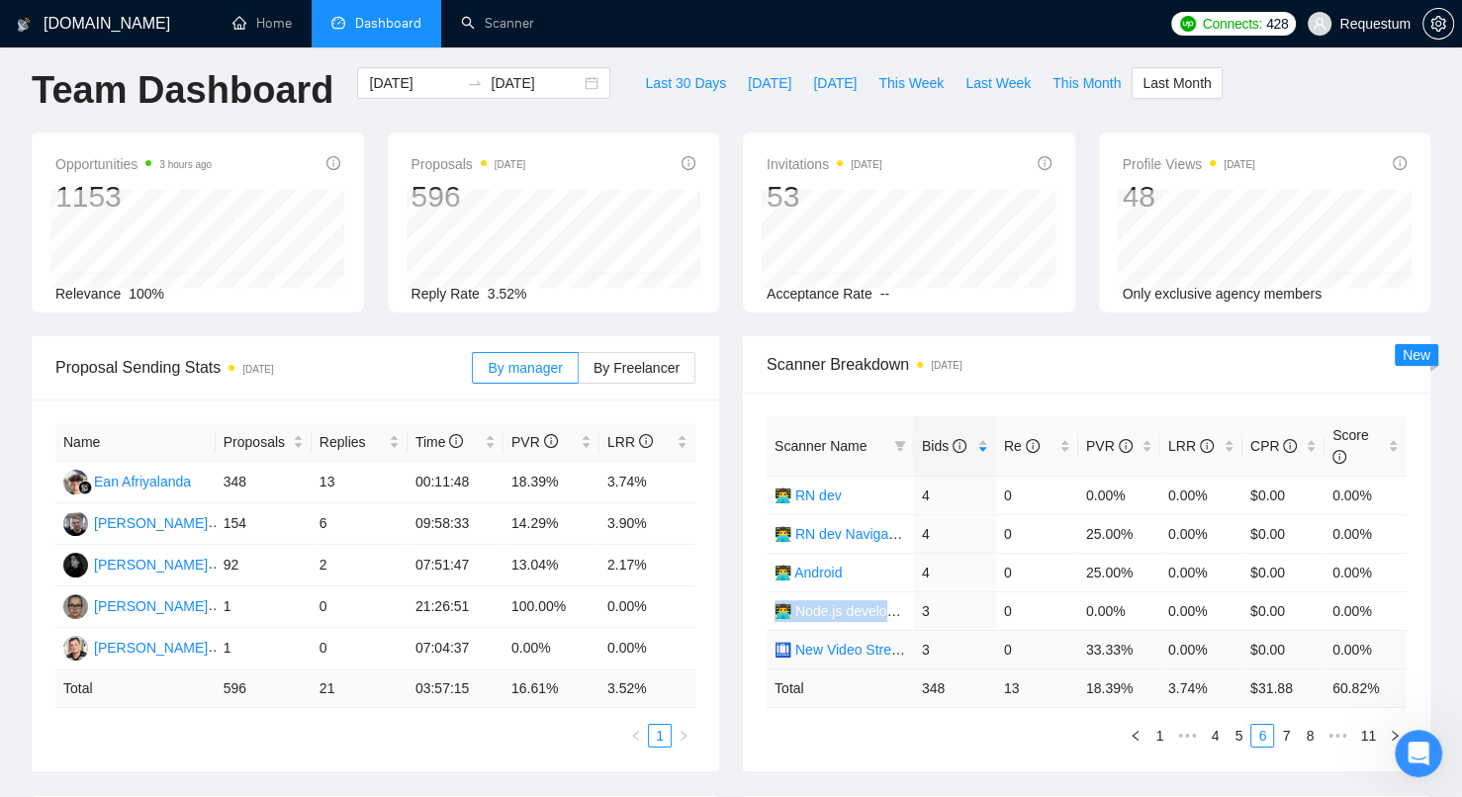
scroll to position [13, 0]
drag, startPoint x: 921, startPoint y: 644, endPoint x: 1224, endPoint y: 639, distance: 302.8
click at [1224, 639] on tr "🛄 New Video Streaming 3 0 33.33% 0.00% $0.00 0.00%" at bounding box center [1087, 648] width 640 height 39
click at [1283, 730] on link "7" at bounding box center [1286, 735] width 22 height 22
drag, startPoint x: 923, startPoint y: 494, endPoint x: 1209, endPoint y: 488, distance: 286.0
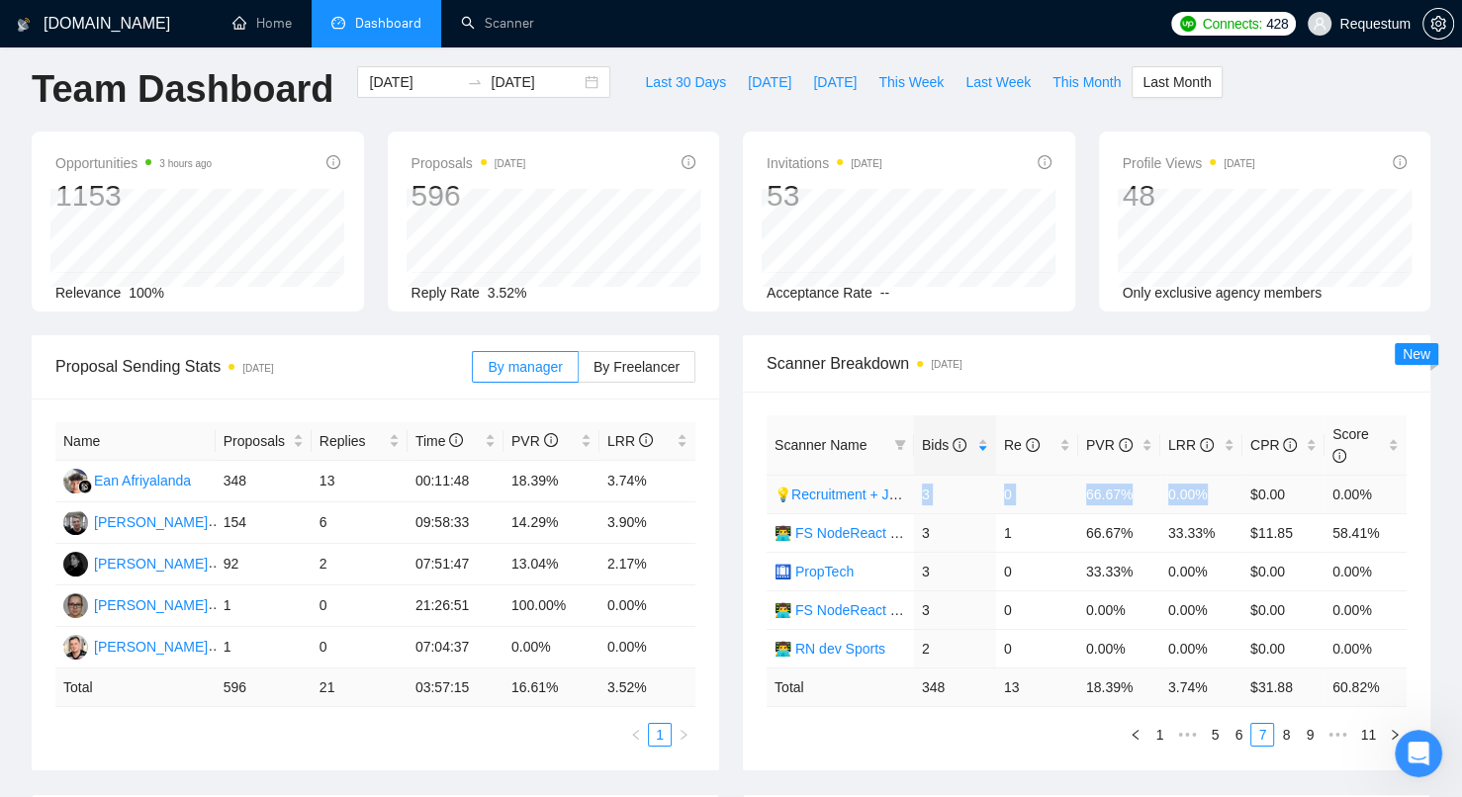
click at [1209, 488] on tr "💡Recruitment + Job platform UI/UX 3 0 66.67% 0.00% $0.00 0.00%" at bounding box center [1087, 494] width 640 height 39
drag, startPoint x: 920, startPoint y: 530, endPoint x: 1218, endPoint y: 524, distance: 297.8
click at [1218, 524] on tr "👨‍💻 FS NodeReact Video Streaming 3 1 66.67% 33.33% $11.85 58.41%" at bounding box center [1087, 532] width 640 height 39
drag, startPoint x: 916, startPoint y: 569, endPoint x: 1215, endPoint y: 565, distance: 298.8
click at [1215, 565] on tr "🛄 PropTech 3 0 33.33% 0.00% $0.00 0.00%" at bounding box center [1087, 571] width 640 height 39
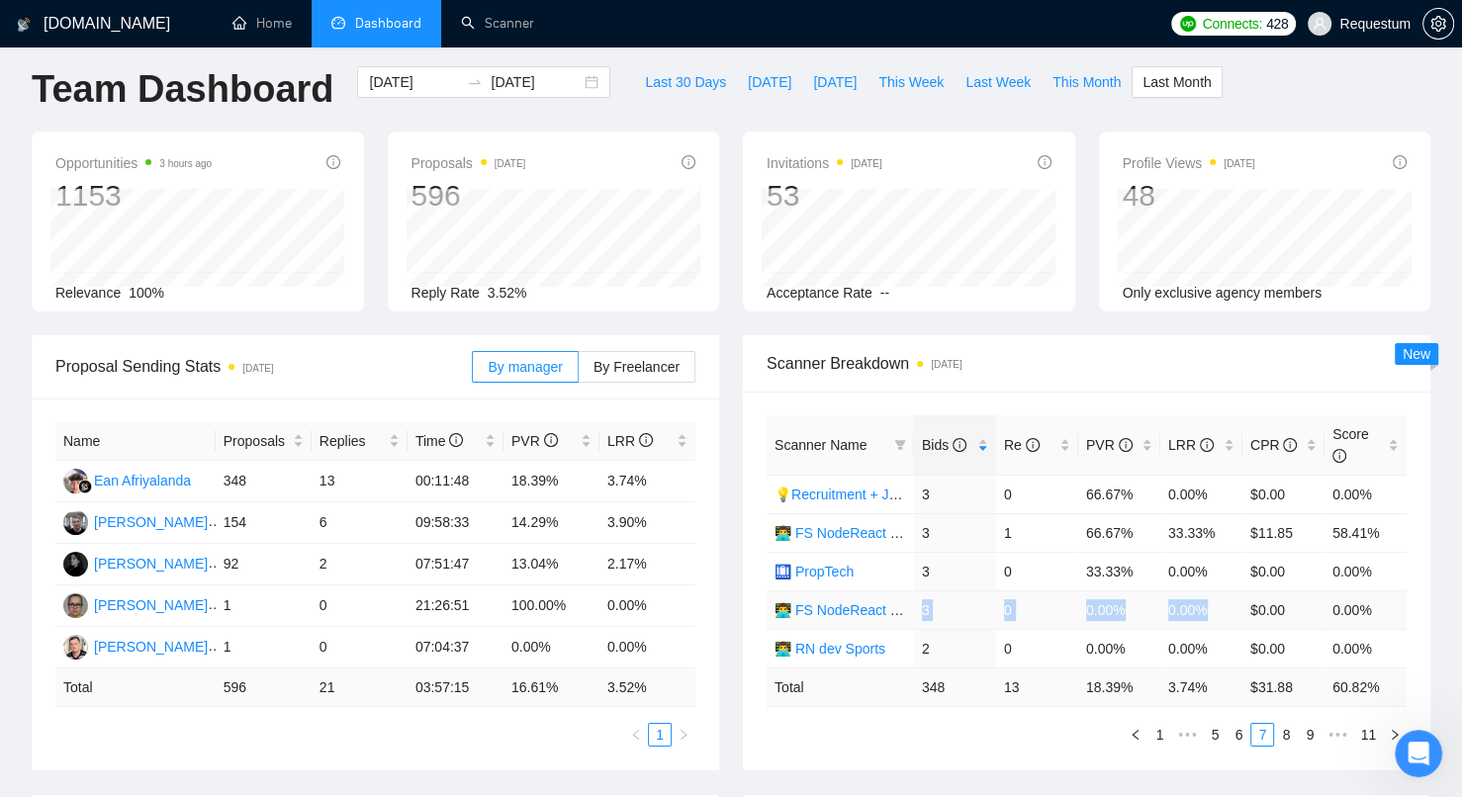
drag, startPoint x: 923, startPoint y: 606, endPoint x: 1208, endPoint y: 601, distance: 284.9
click at [1208, 601] on tr "👨‍💻 FS NodeReact Logistics 3 0 0.00% 0.00% $0.00 0.00%" at bounding box center [1087, 610] width 640 height 39
drag, startPoint x: 920, startPoint y: 643, endPoint x: 1207, endPoint y: 638, distance: 286.9
click at [1207, 638] on tr "👨‍💻 RN dev Sports 2 0 0.00% 0.00% $0.00 0.00%" at bounding box center [1087, 648] width 640 height 39
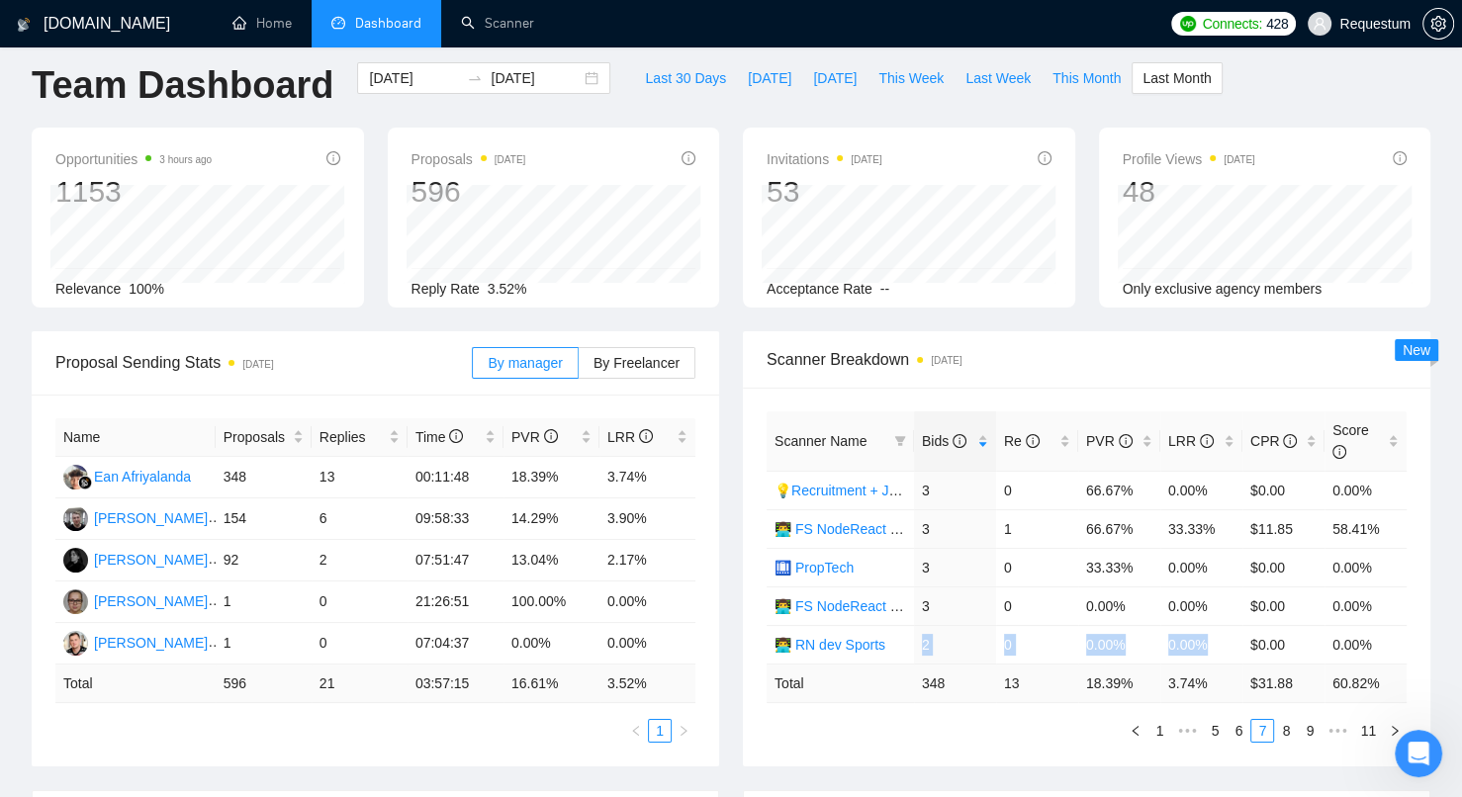
scroll to position [17, 0]
click at [1289, 725] on link "8" at bounding box center [1286, 731] width 22 height 22
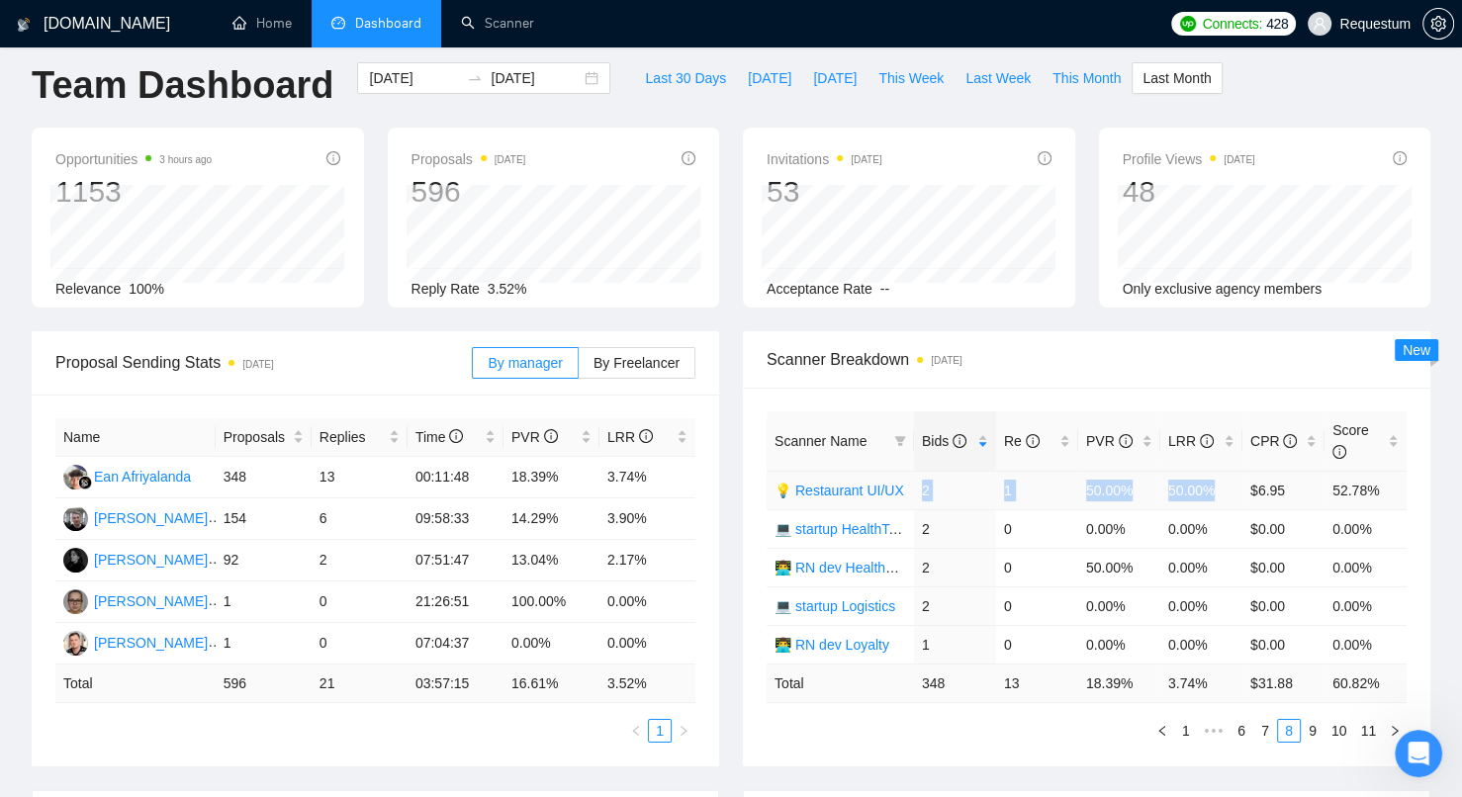
drag, startPoint x: 921, startPoint y: 491, endPoint x: 1218, endPoint y: 481, distance: 296.9
click at [1218, 481] on tr "💡 Restaurant UI/UX 2 1 50.00% 50.00% $6.95 52.78%" at bounding box center [1087, 490] width 640 height 39
drag, startPoint x: 919, startPoint y: 526, endPoint x: 1215, endPoint y: 528, distance: 295.8
click at [1215, 528] on tr "💻 startup HealthTech 2 0 0.00% 0.00% $0.00 0.00%" at bounding box center [1087, 528] width 640 height 39
drag, startPoint x: 921, startPoint y: 564, endPoint x: 1206, endPoint y: 554, distance: 285.1
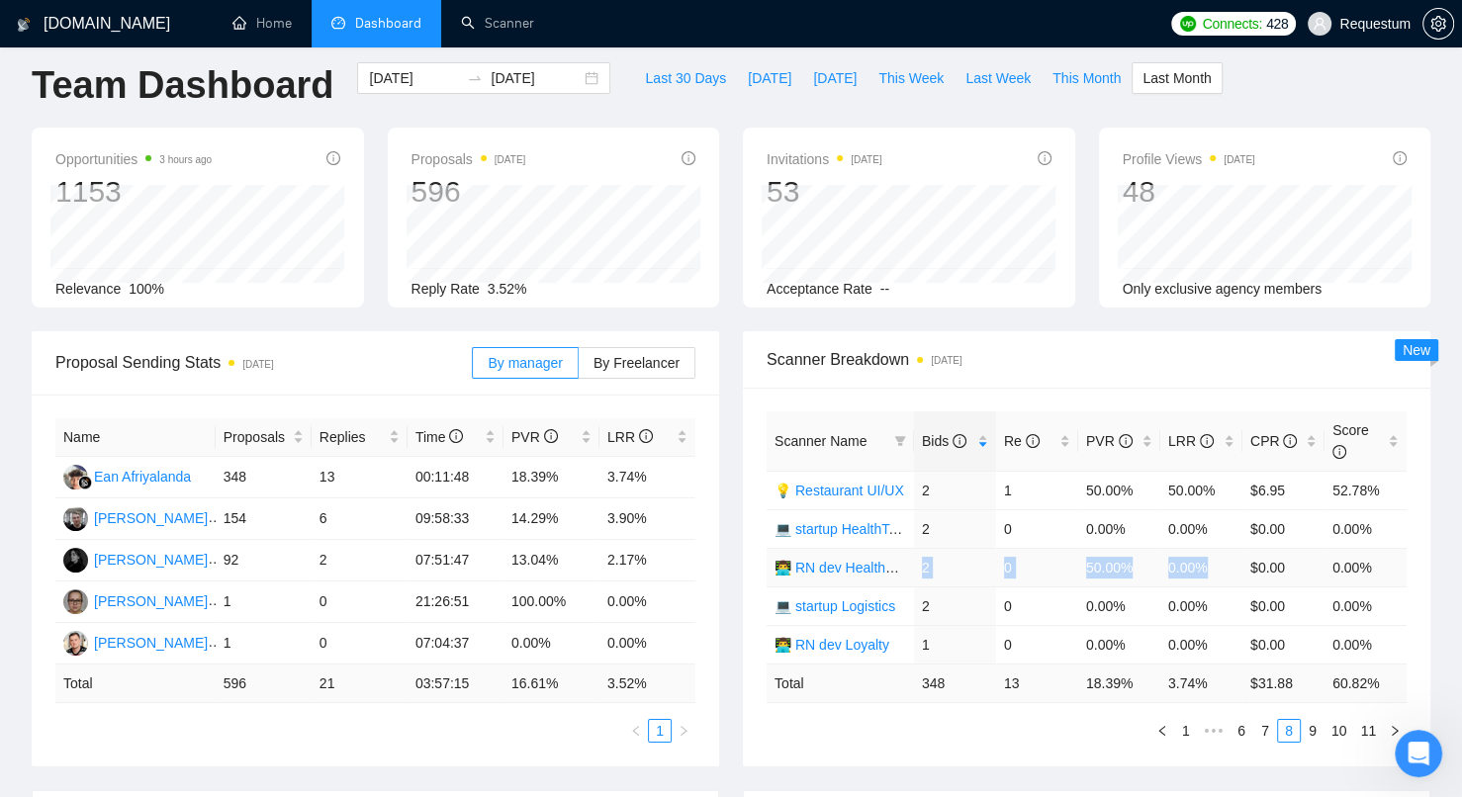
click at [1206, 554] on tr "👨‍💻 RN dev HealthTech 2 0 50.00% 0.00% $0.00 0.00%" at bounding box center [1087, 567] width 640 height 39
drag, startPoint x: 922, startPoint y: 602, endPoint x: 1218, endPoint y: 598, distance: 295.8
click at [1218, 598] on tr "💻 startup Logistics 2 0 0.00% 0.00% $0.00 0.00%" at bounding box center [1087, 606] width 640 height 39
drag, startPoint x: 918, startPoint y: 639, endPoint x: 1220, endPoint y: 633, distance: 301.8
click at [1220, 633] on tr "👨‍💻 RN dev Loyalty 1 0 0.00% 0.00% $0.00 0.00%" at bounding box center [1087, 644] width 640 height 39
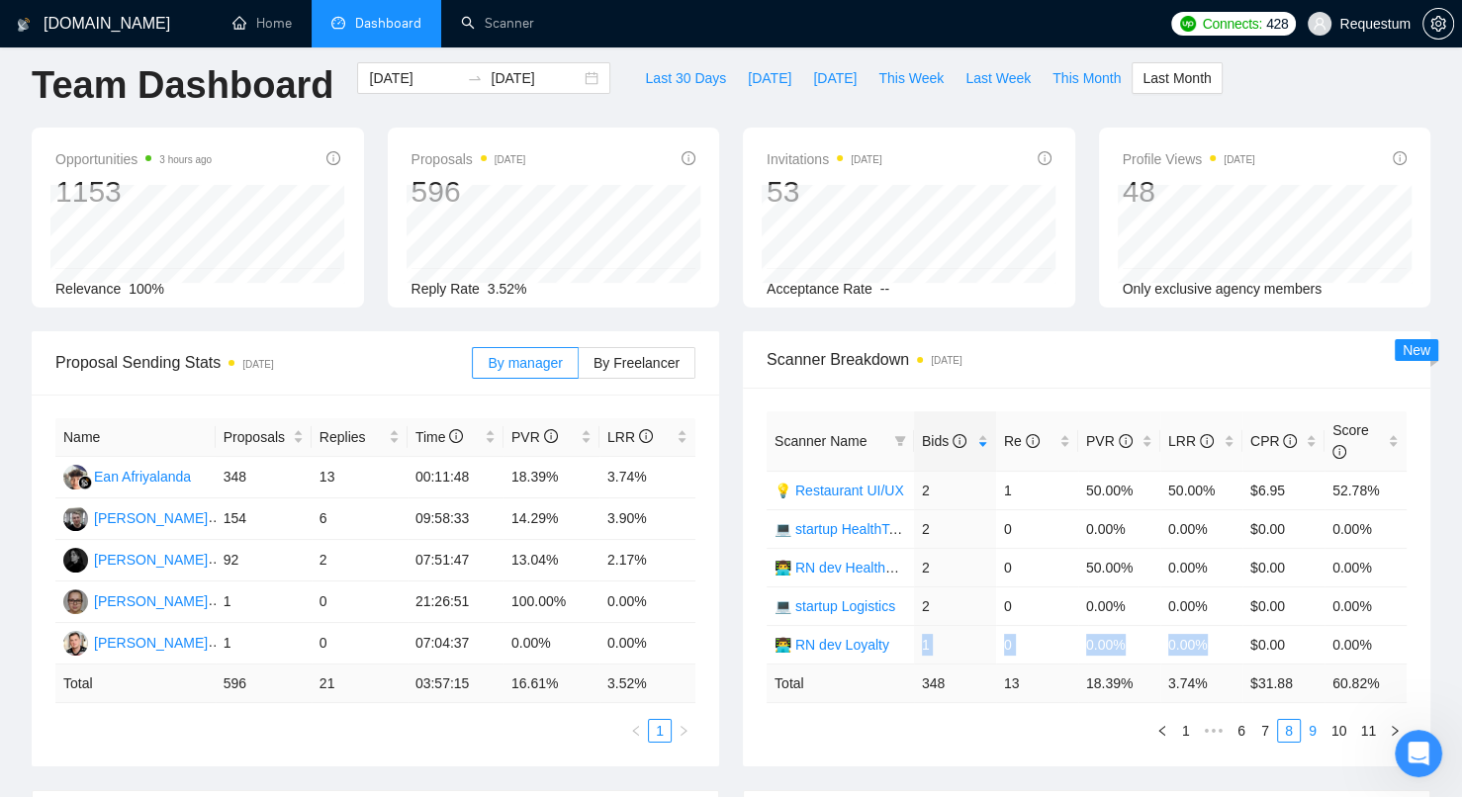
click at [1305, 724] on link "9" at bounding box center [1313, 731] width 22 height 22
drag, startPoint x: 919, startPoint y: 486, endPoint x: 1210, endPoint y: 488, distance: 290.8
click at [1210, 488] on tr "💻 Startup dev SportsTech 1 0 0.00% 0.00% $0.00 0.00%" at bounding box center [1087, 490] width 640 height 39
drag, startPoint x: 924, startPoint y: 522, endPoint x: 1212, endPoint y: 520, distance: 287.9
click at [1212, 520] on tr "👨‍💻 RN dev PropTech + Construction 1 0 0.00% 0.00% $0.00 0.00%" at bounding box center [1087, 528] width 640 height 39
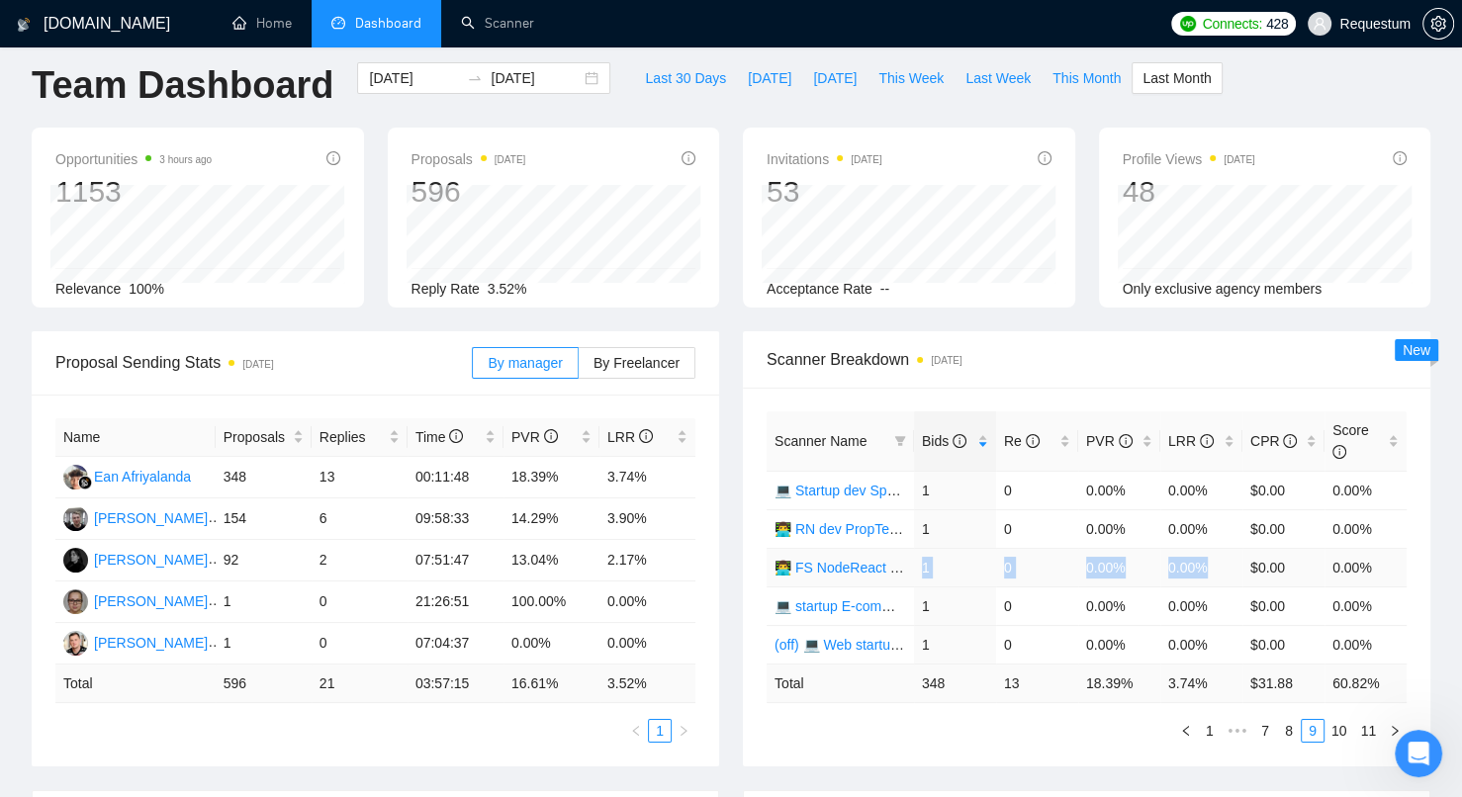
drag, startPoint x: 917, startPoint y: 566, endPoint x: 1207, endPoint y: 569, distance: 289.9
click at [1207, 569] on tr "👨‍💻 FS NodeReact E-commerce 1 0 0.00% 0.00% $0.00 0.00%" at bounding box center [1087, 567] width 640 height 39
click at [836, 560] on link "👨‍💻 FS NodeReact E-commerce" at bounding box center [872, 568] width 194 height 16
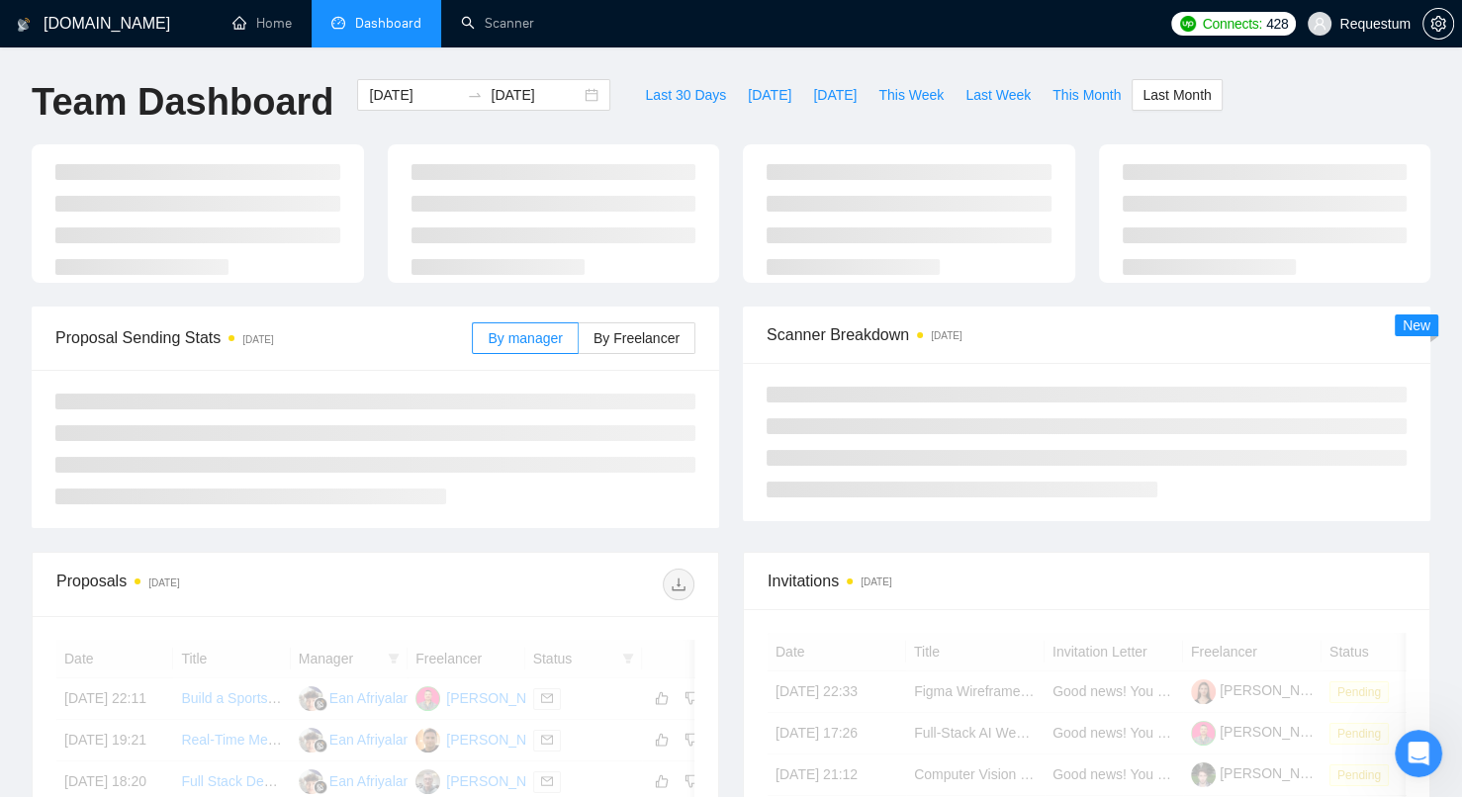
scroll to position [17, 0]
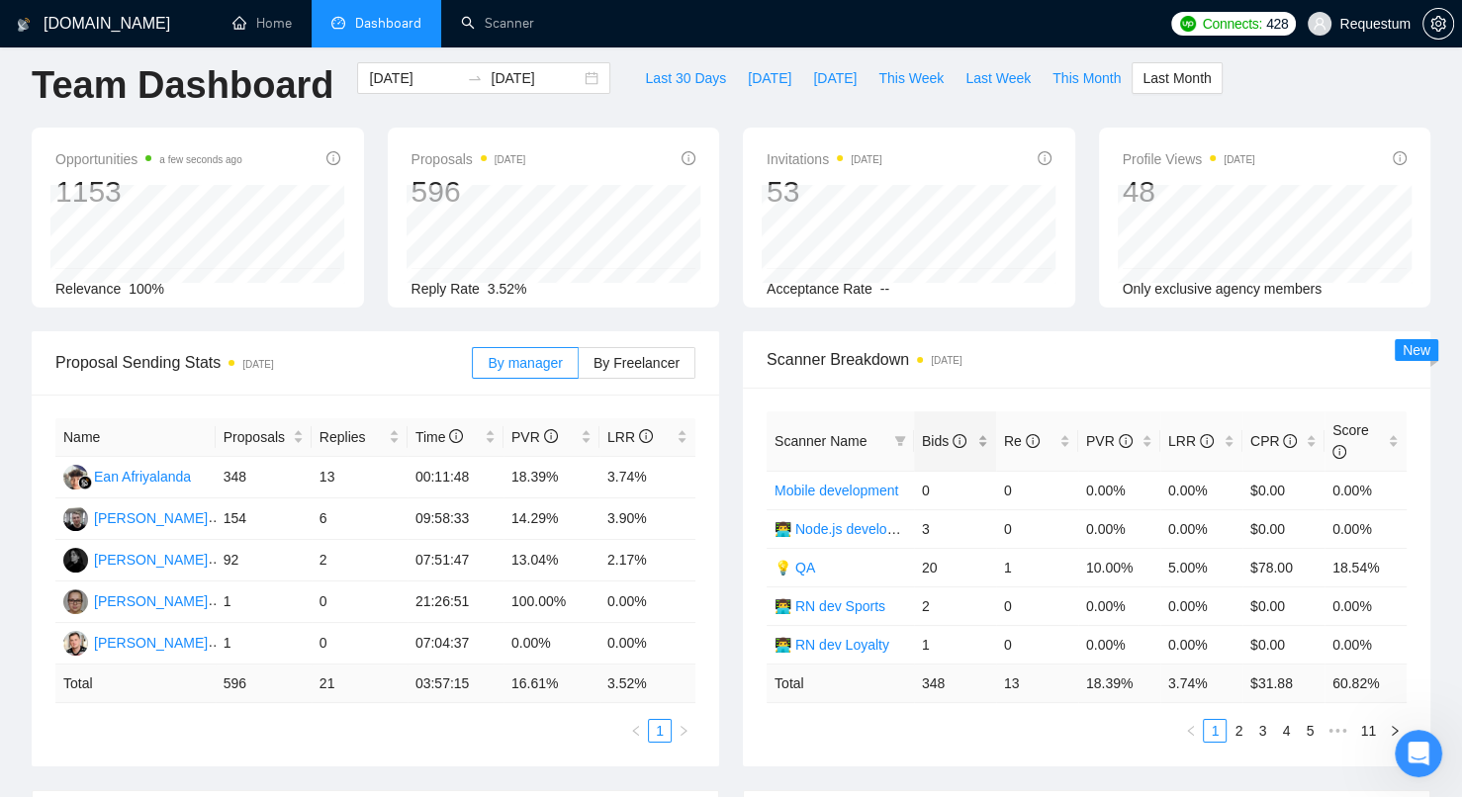
click at [978, 437] on div "Bids" at bounding box center [955, 441] width 66 height 22
click at [1306, 726] on link "5" at bounding box center [1310, 731] width 22 height 22
click at [1306, 726] on link "7" at bounding box center [1310, 731] width 22 height 22
click at [1306, 726] on link "9" at bounding box center [1310, 731] width 22 height 22
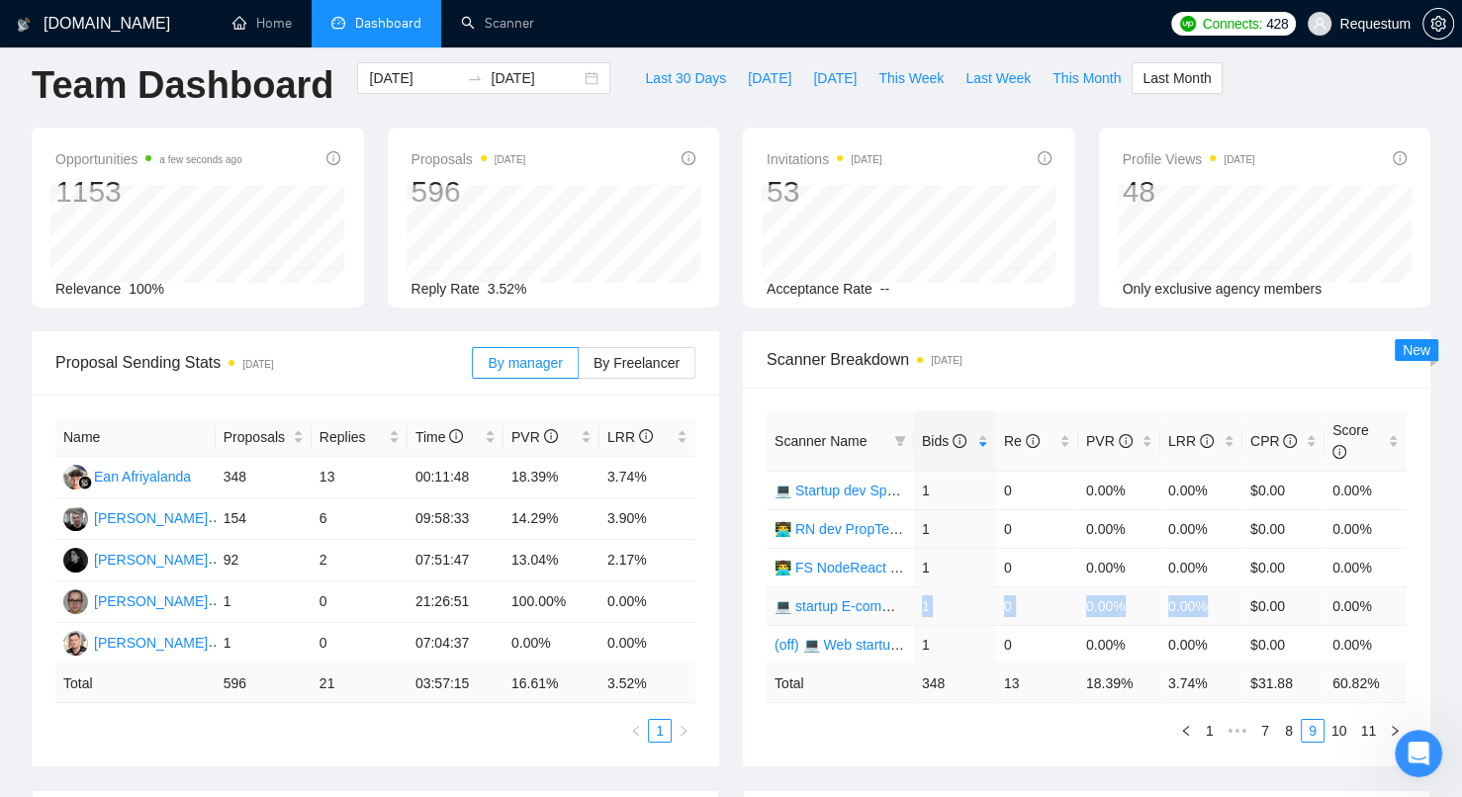
drag, startPoint x: 918, startPoint y: 601, endPoint x: 1207, endPoint y: 600, distance: 288.9
click at [1208, 600] on tr "💻 startup E-commerce 1 0 0.00% 0.00% $0.00 0.00%" at bounding box center [1087, 606] width 640 height 39
drag, startPoint x: 922, startPoint y: 639, endPoint x: 1218, endPoint y: 635, distance: 295.8
click at [1218, 635] on tr "(off) 💻 Web startup dev SaaS 1 0 0.00% 0.00% $0.00 0.00%" at bounding box center [1087, 644] width 640 height 39
click at [1328, 720] on link "10" at bounding box center [1340, 731] width 28 height 22
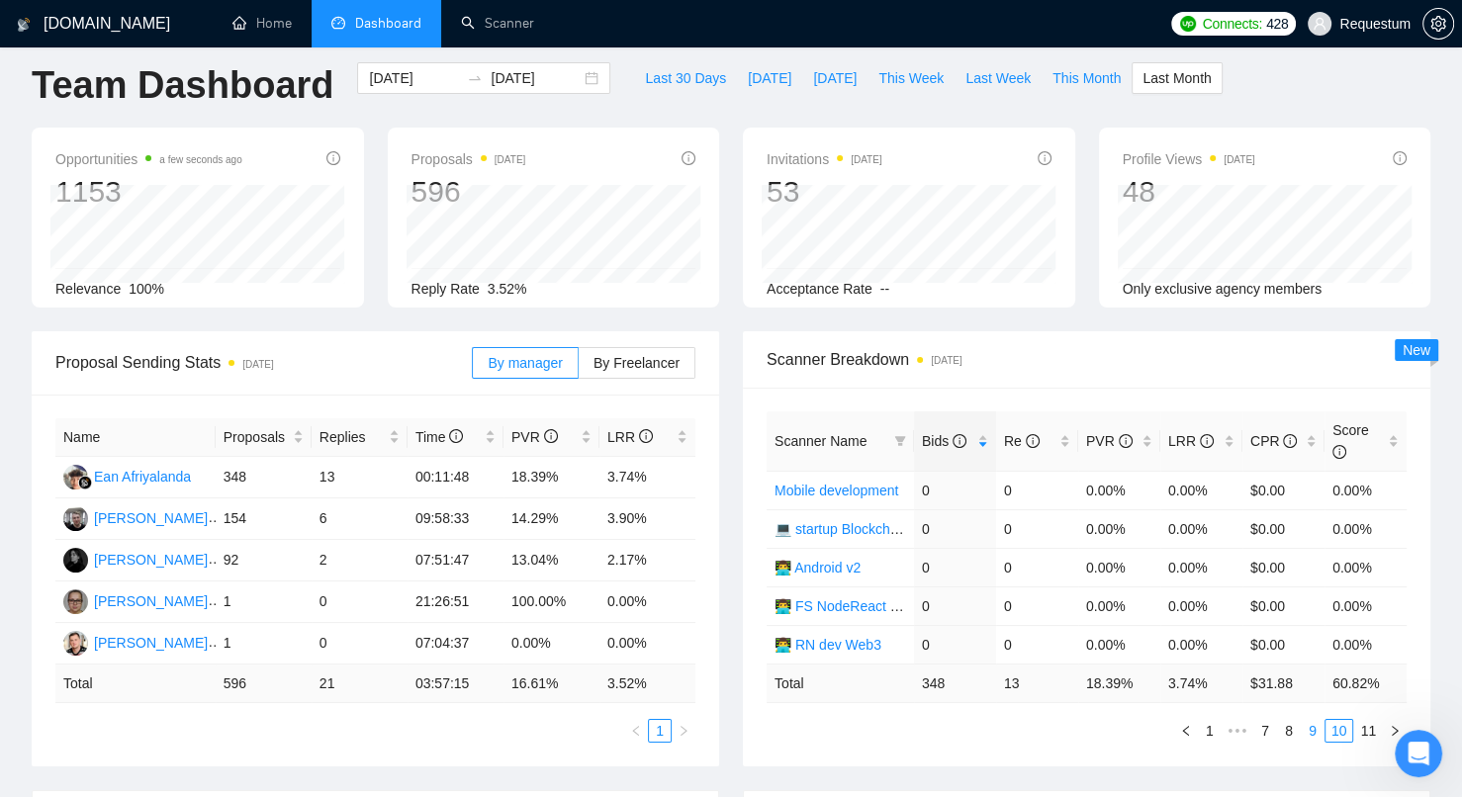
click at [1308, 721] on link "9" at bounding box center [1313, 731] width 22 height 22
click at [1327, 723] on link "10" at bounding box center [1340, 731] width 28 height 22
click at [1210, 726] on link "1" at bounding box center [1210, 731] width 22 height 22
